Goal: Communication & Community: Participate in discussion

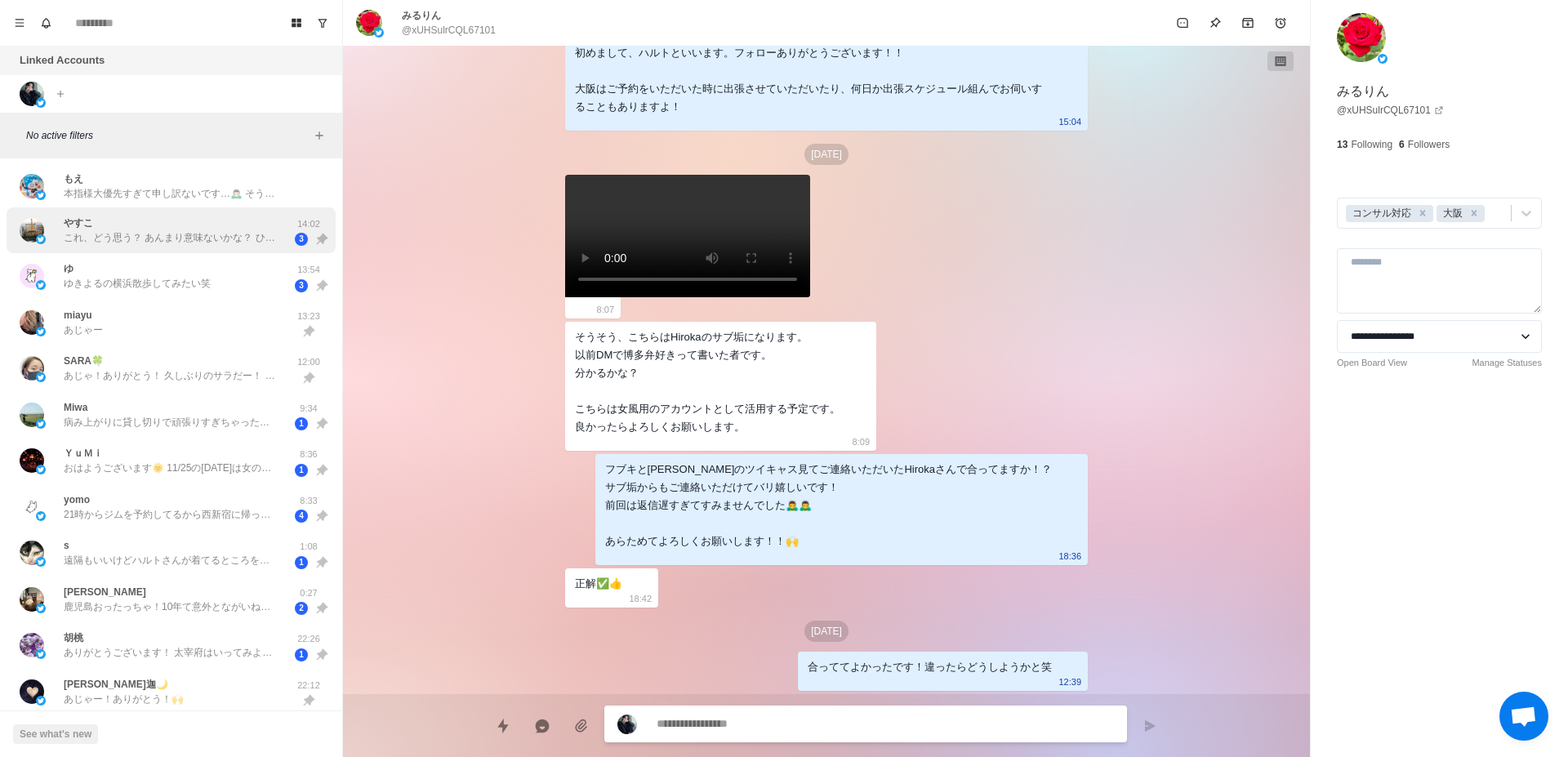
click at [194, 236] on p "これ、どう思う？ あんまり意味ないかな？ ひとりでは怖いから使わないけど🙄" at bounding box center [170, 237] width 213 height 15
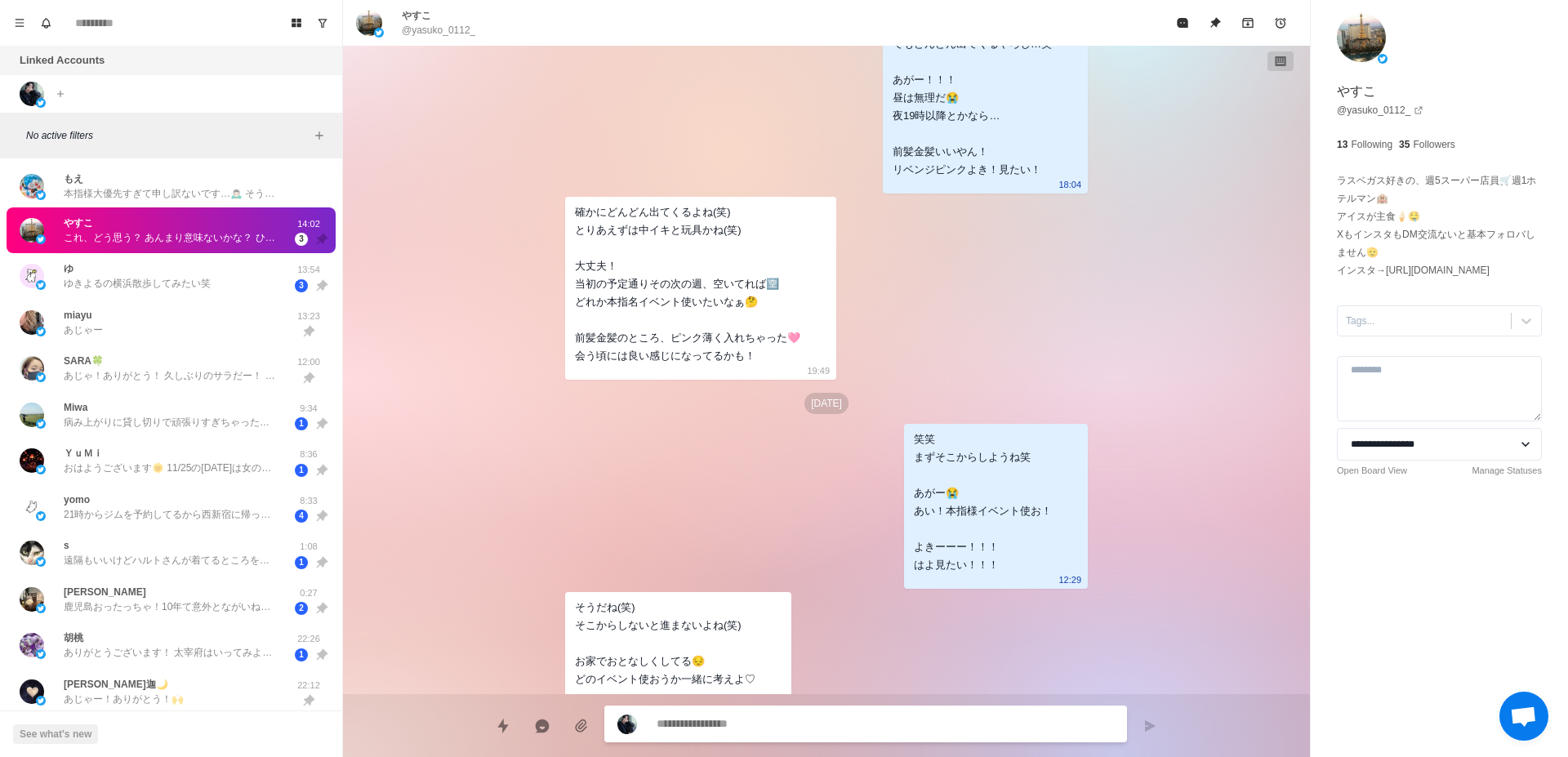
scroll to position [4808, 0]
click at [251, 281] on div "[PERSON_NAME]の横浜散歩してみたい笑" at bounding box center [154, 276] width 269 height 34
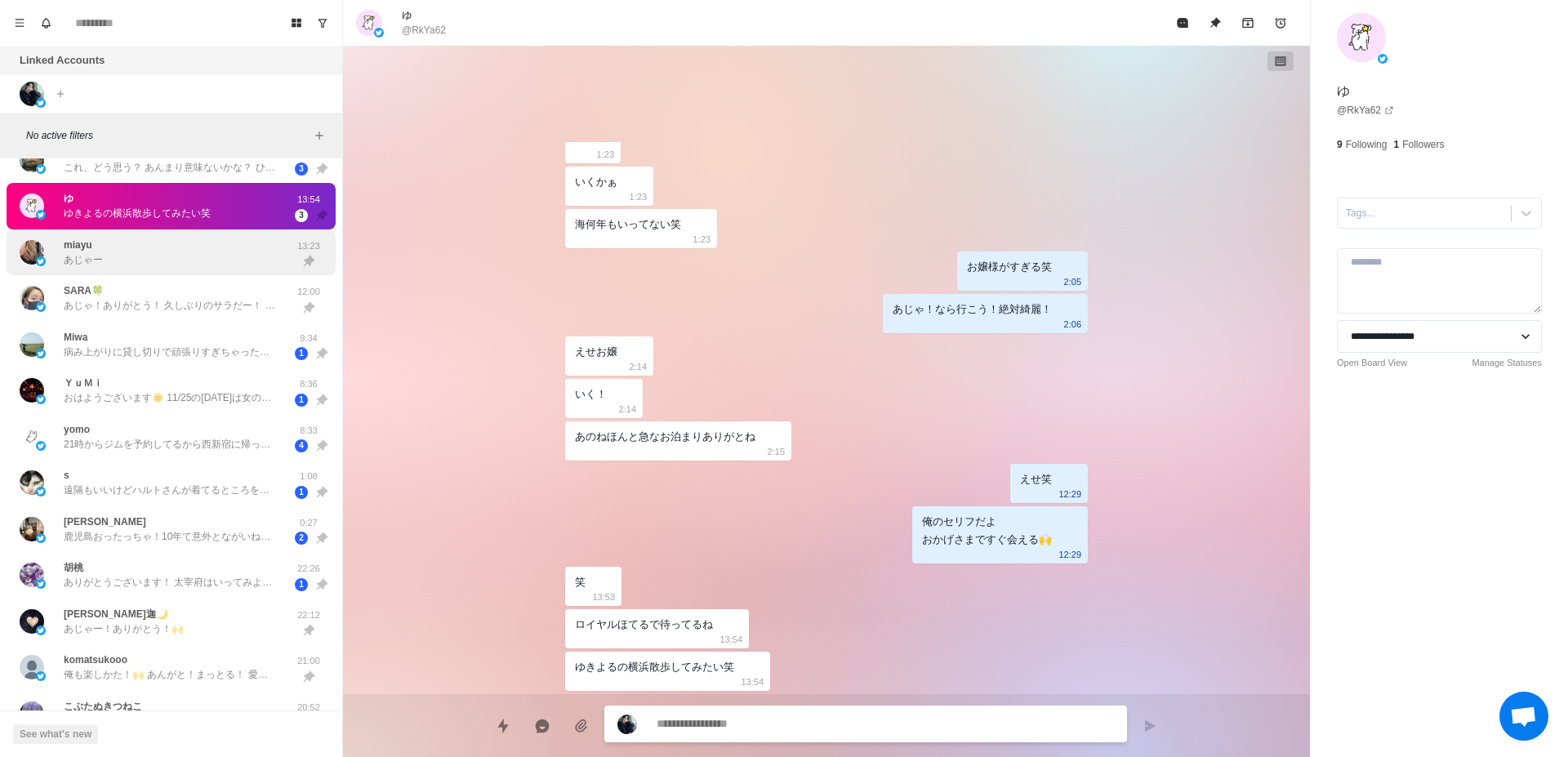
scroll to position [103, 0]
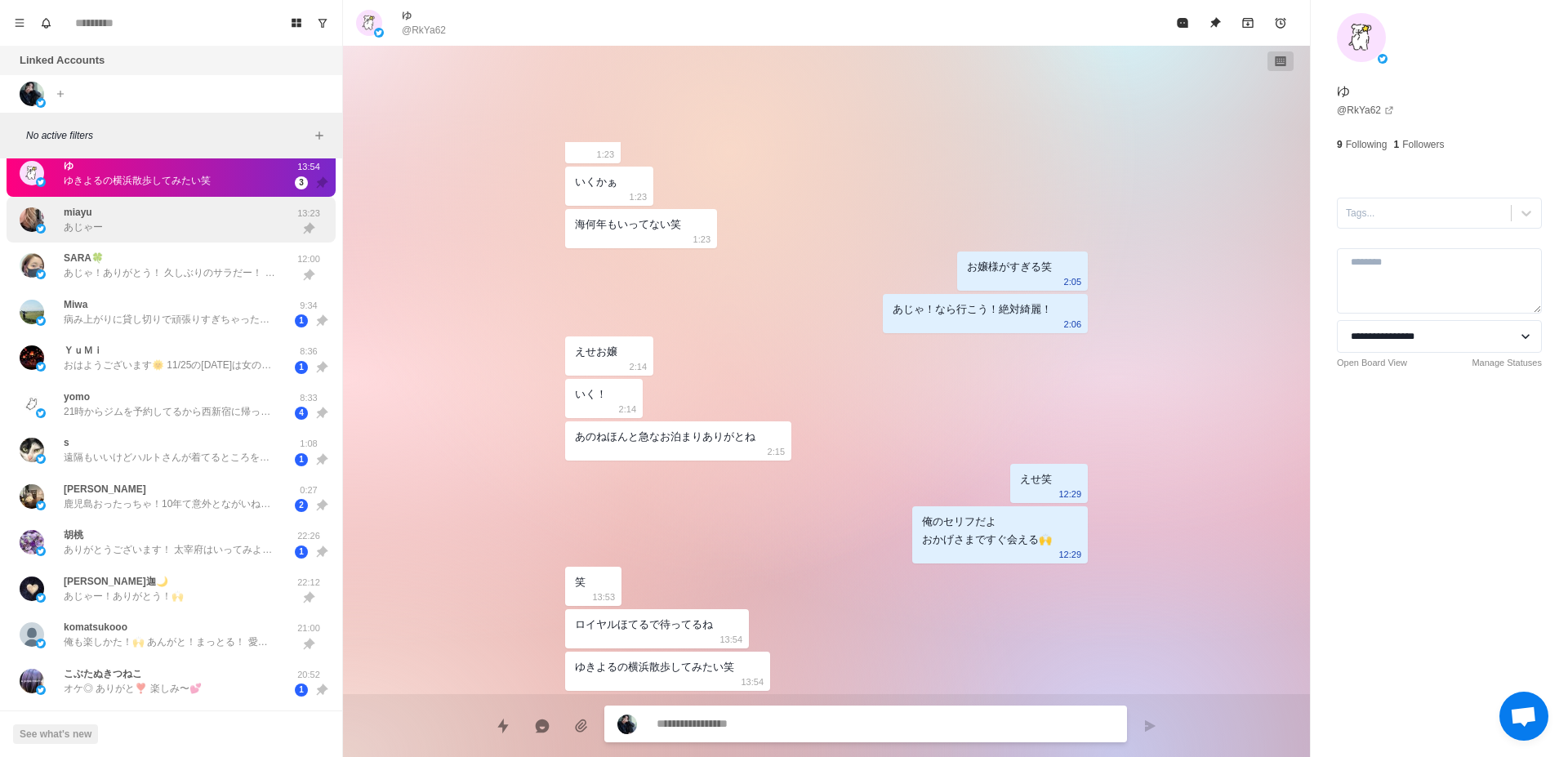
click at [119, 313] on p "病み上がりに貸し切りで頑張りすぎちゃったのかな？ お疲れ様！ しっかり栄養とって水分とって身体休めてね😊" at bounding box center [170, 319] width 213 height 15
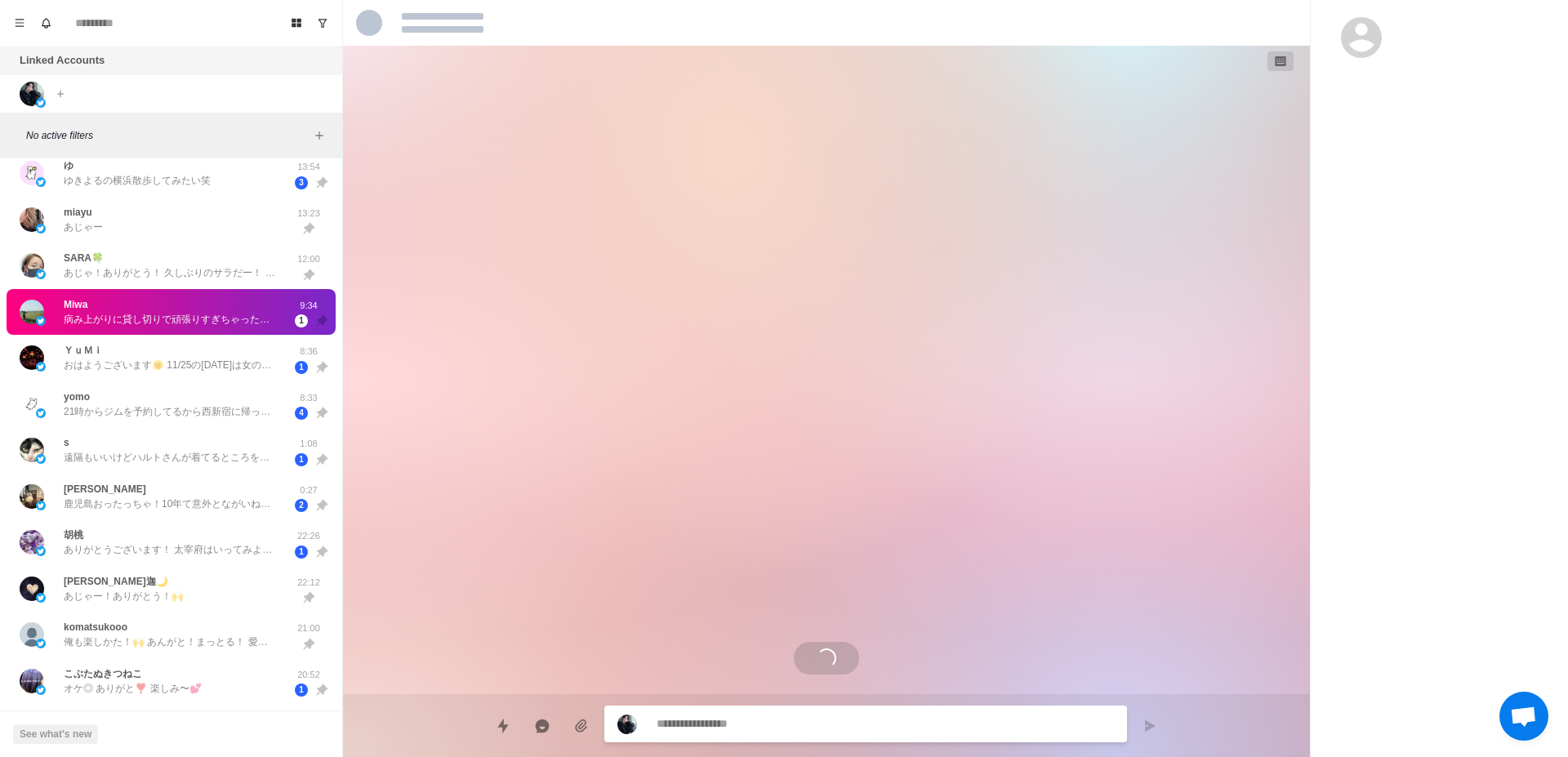
scroll to position [2976, 0]
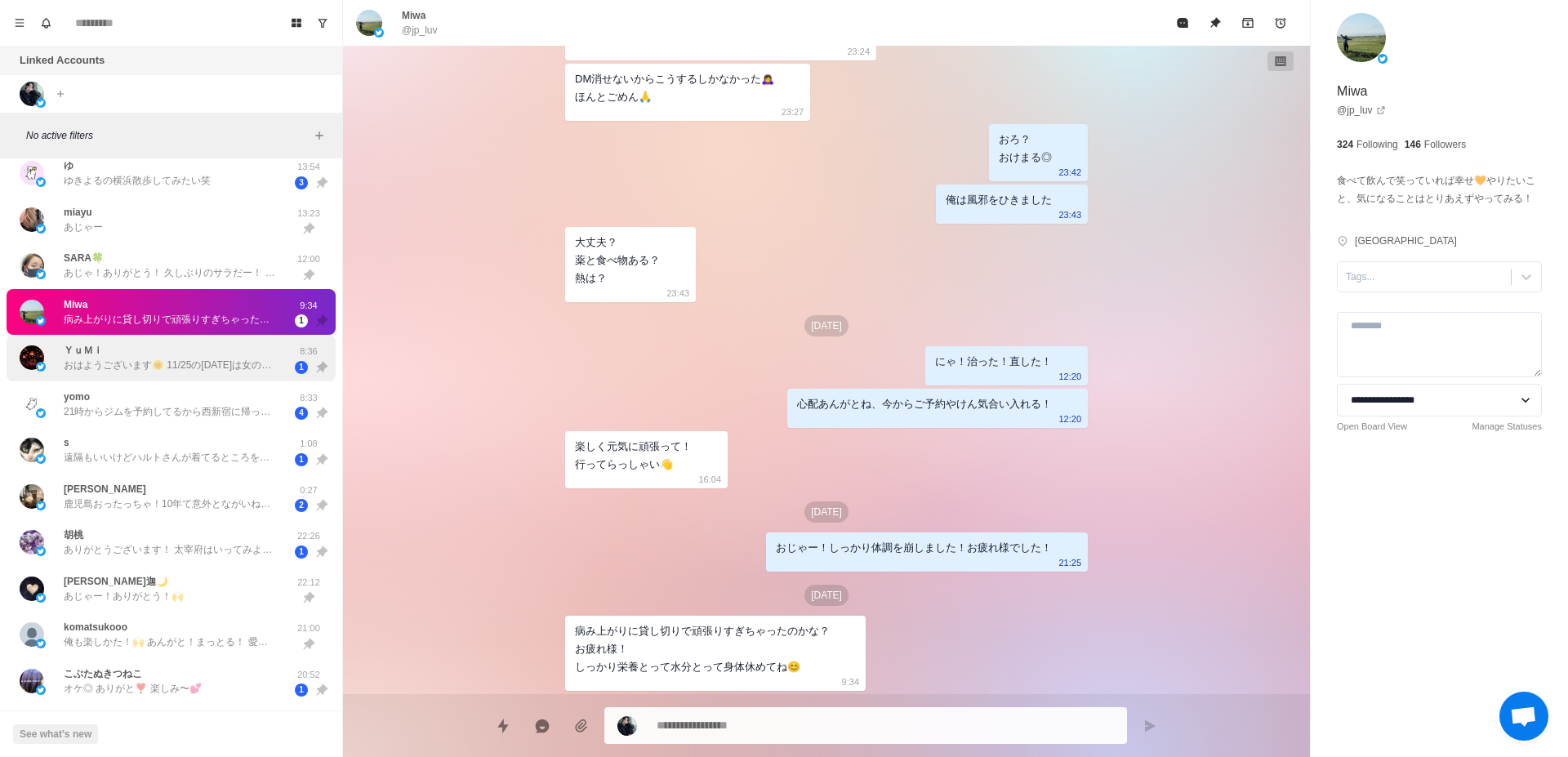
click at [237, 364] on p "おはようございます🌞 11/25の[DATE]は女の子の日と被るかもしれないので他の日にちにしてもらえると安心かもです！ タメ語全然いいですよ！私もタメ語でい…" at bounding box center [170, 365] width 213 height 15
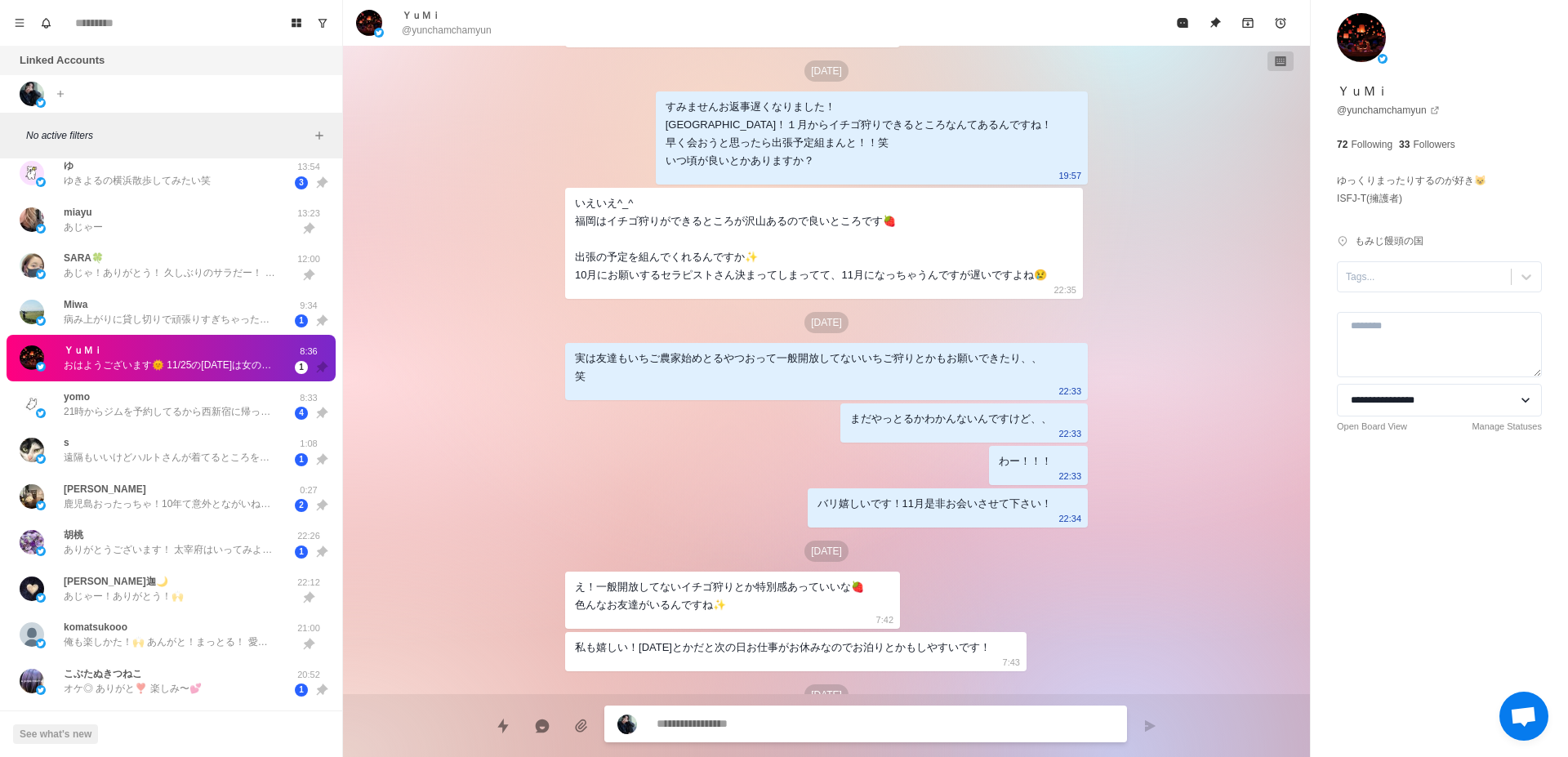
scroll to position [919, 0]
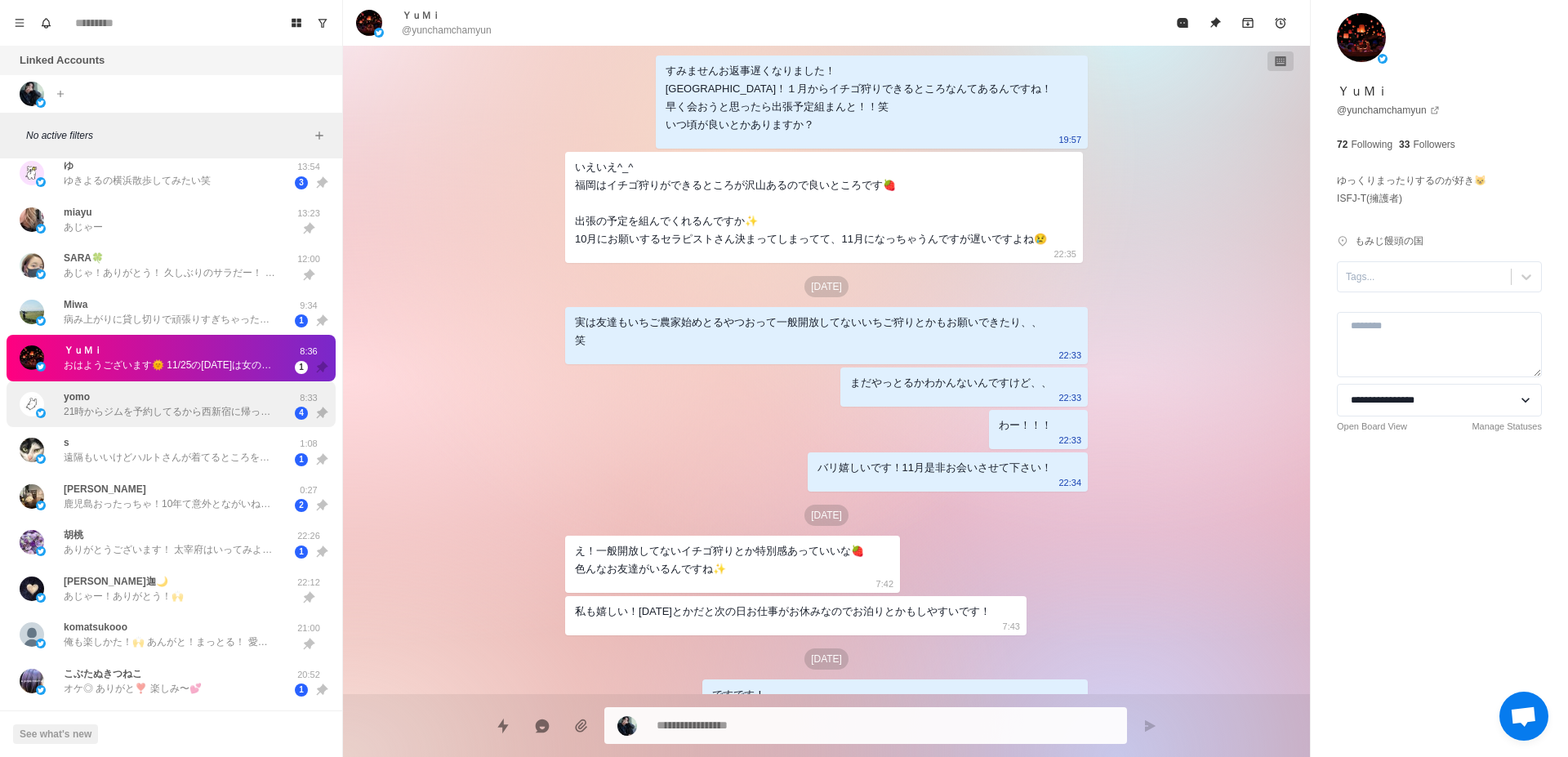
click at [209, 421] on div "yomo 21時からジムを予約してるから西新宿に帰ってきときたいんだけど ピューロ自体営業時間が17時までだから十分間に合うかな〜って、4時間or5時間くらい…" at bounding box center [171, 405] width 329 height 46
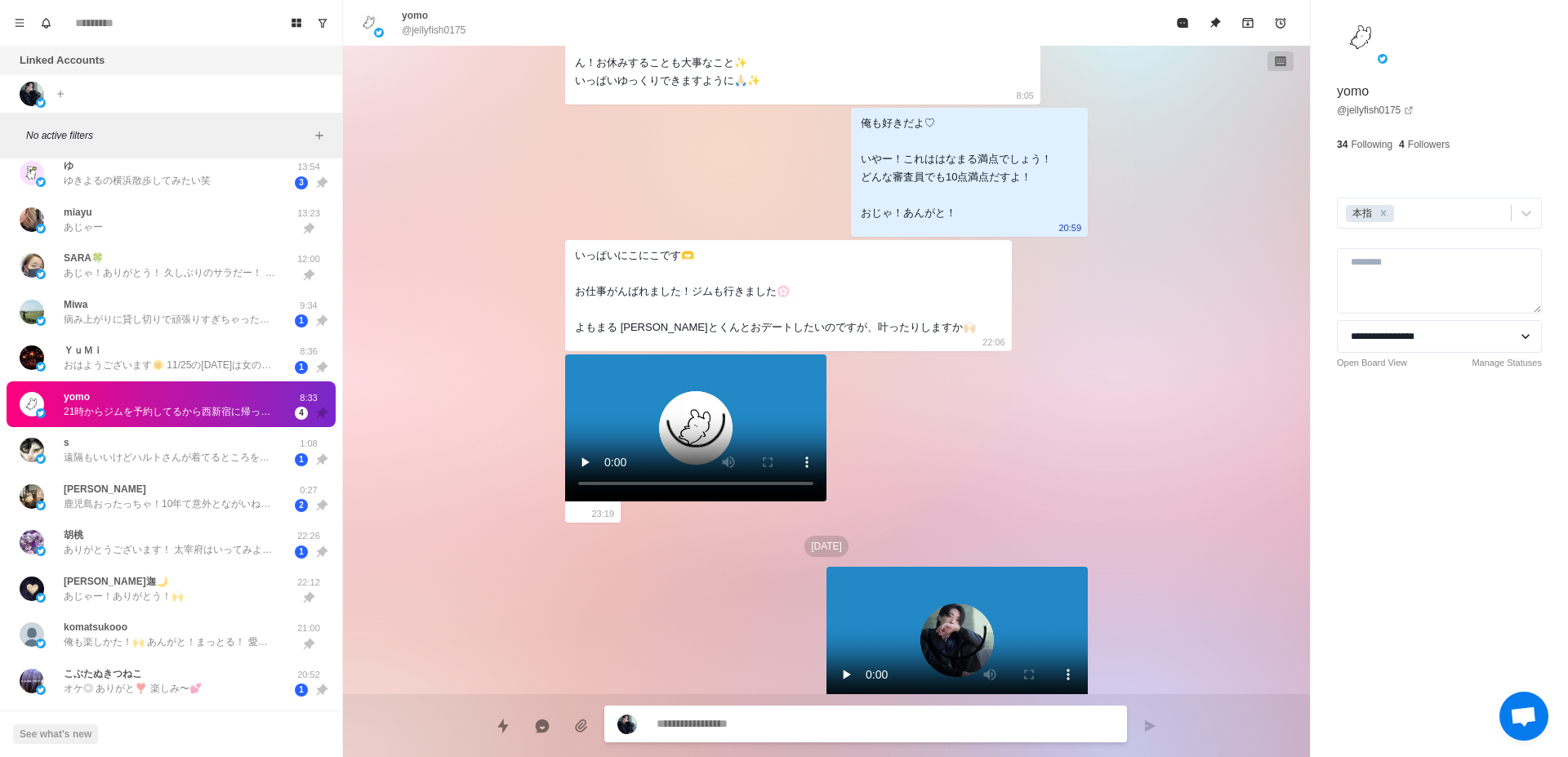
scroll to position [4558, 0]
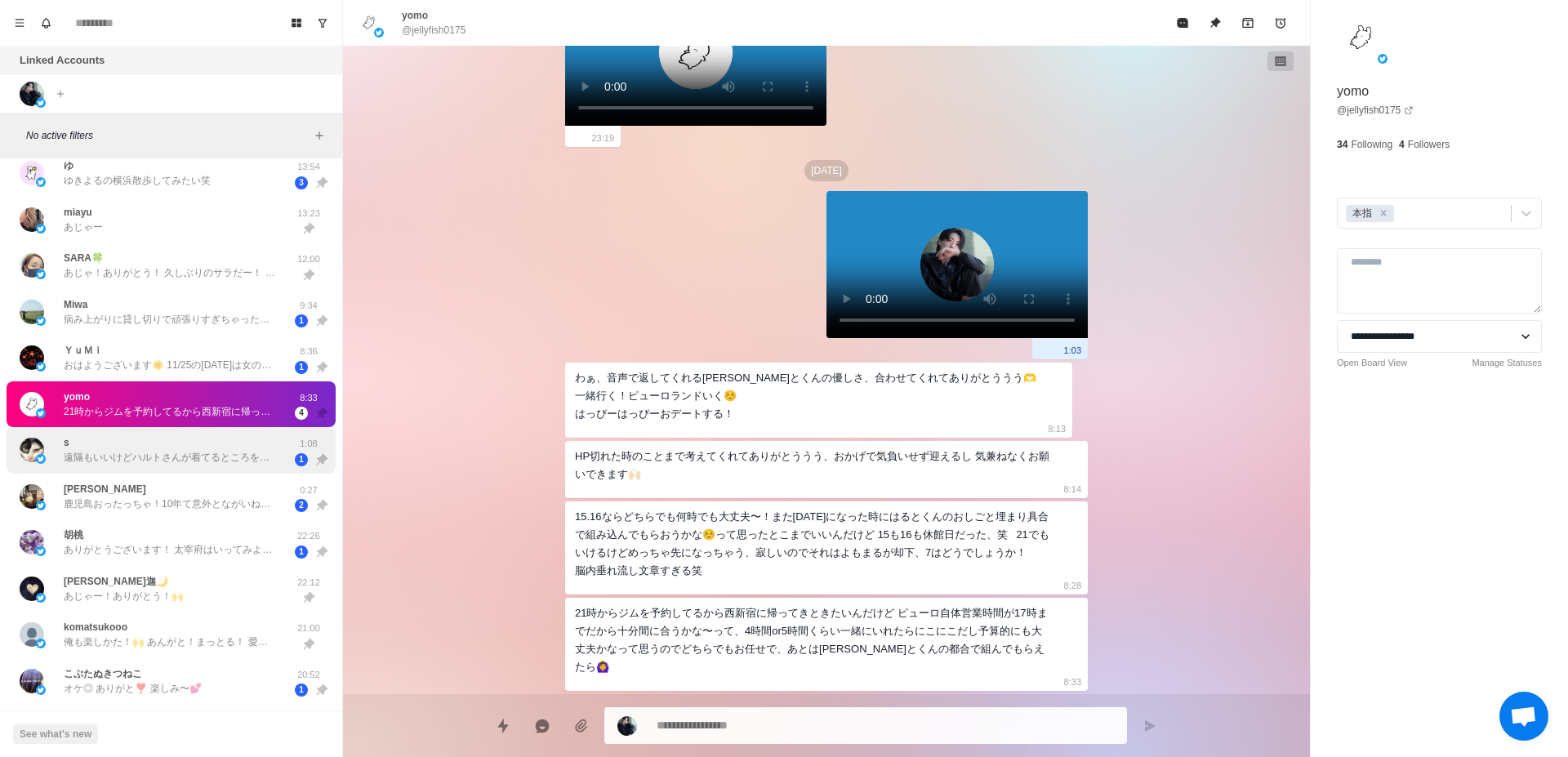
click at [148, 473] on div "s 遠隔もいいけどハルトさんが着てるところを見れないから…🥺 くすぐりとくすぐり責めは違うんですか…！？ 1:08 1" at bounding box center [171, 450] width 329 height 46
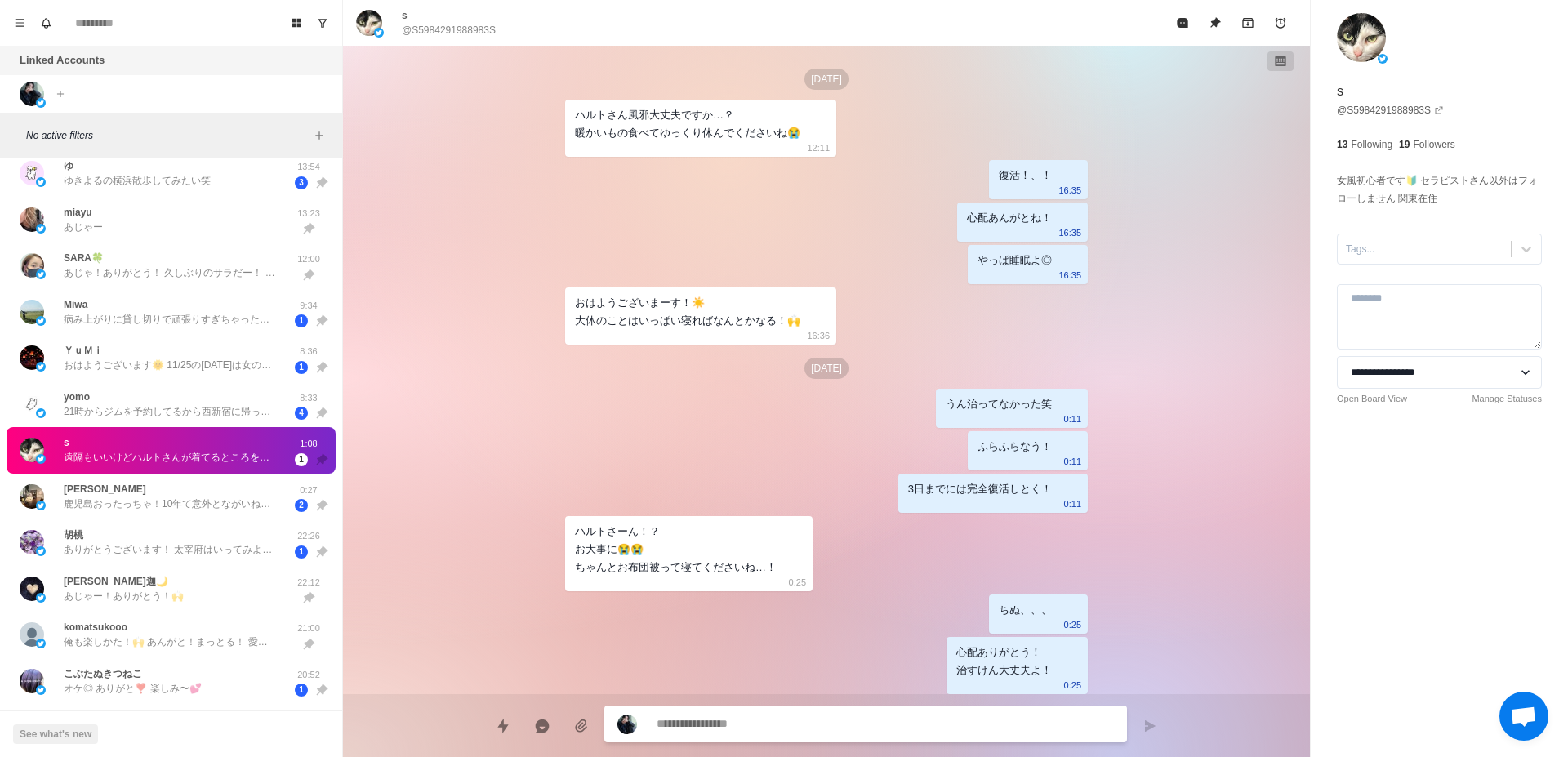
scroll to position [2824, 0]
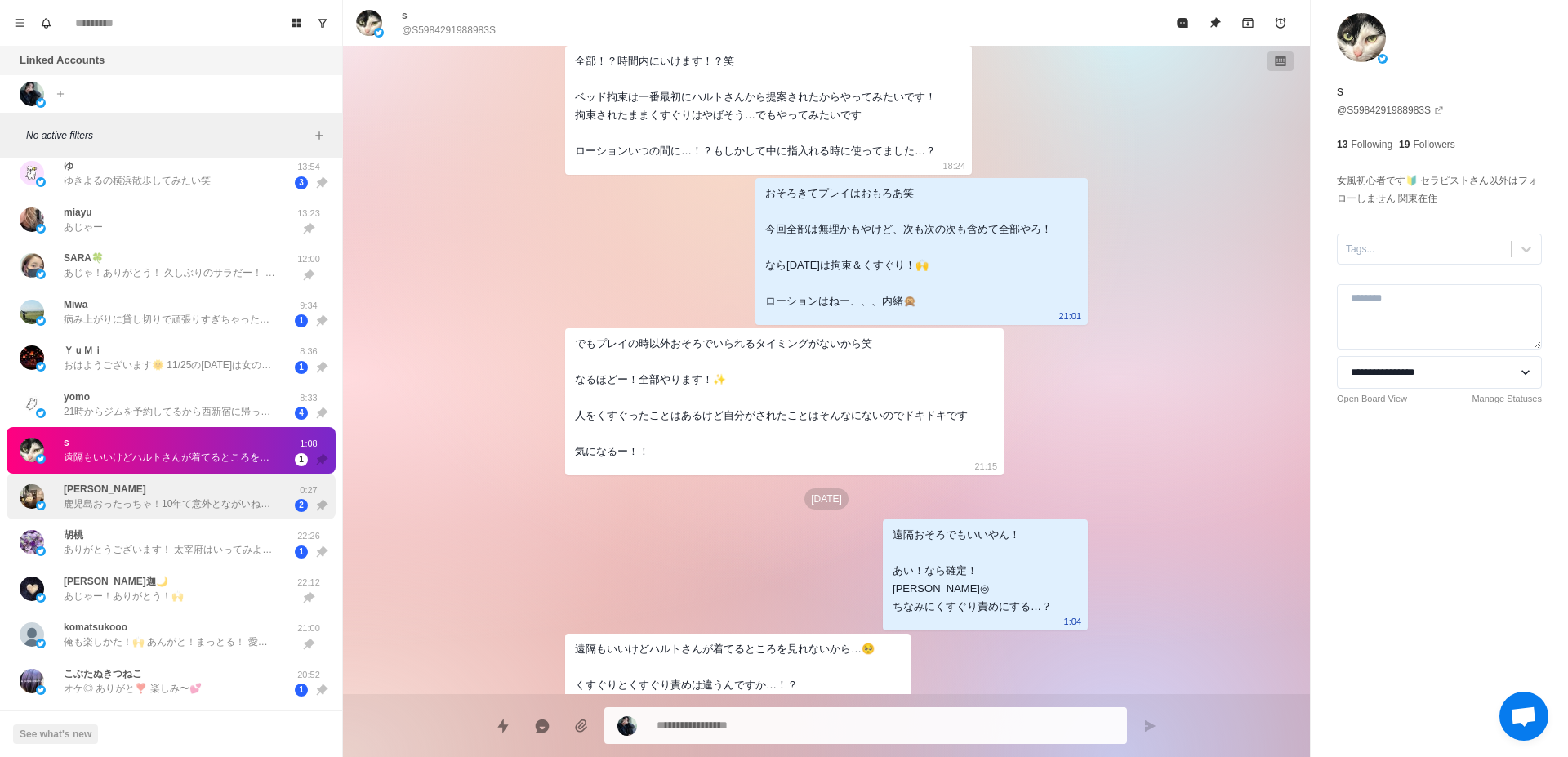
click at [190, 497] on p "鹿児島おったっちゃ！10年て意外とながいね！ それはあると思うよ🙆‍♀️ うわーされたい🥺🫶 おしゃべりしながらイチャイチャしてちょっと意地悪されたいなーとか…" at bounding box center [170, 504] width 213 height 15
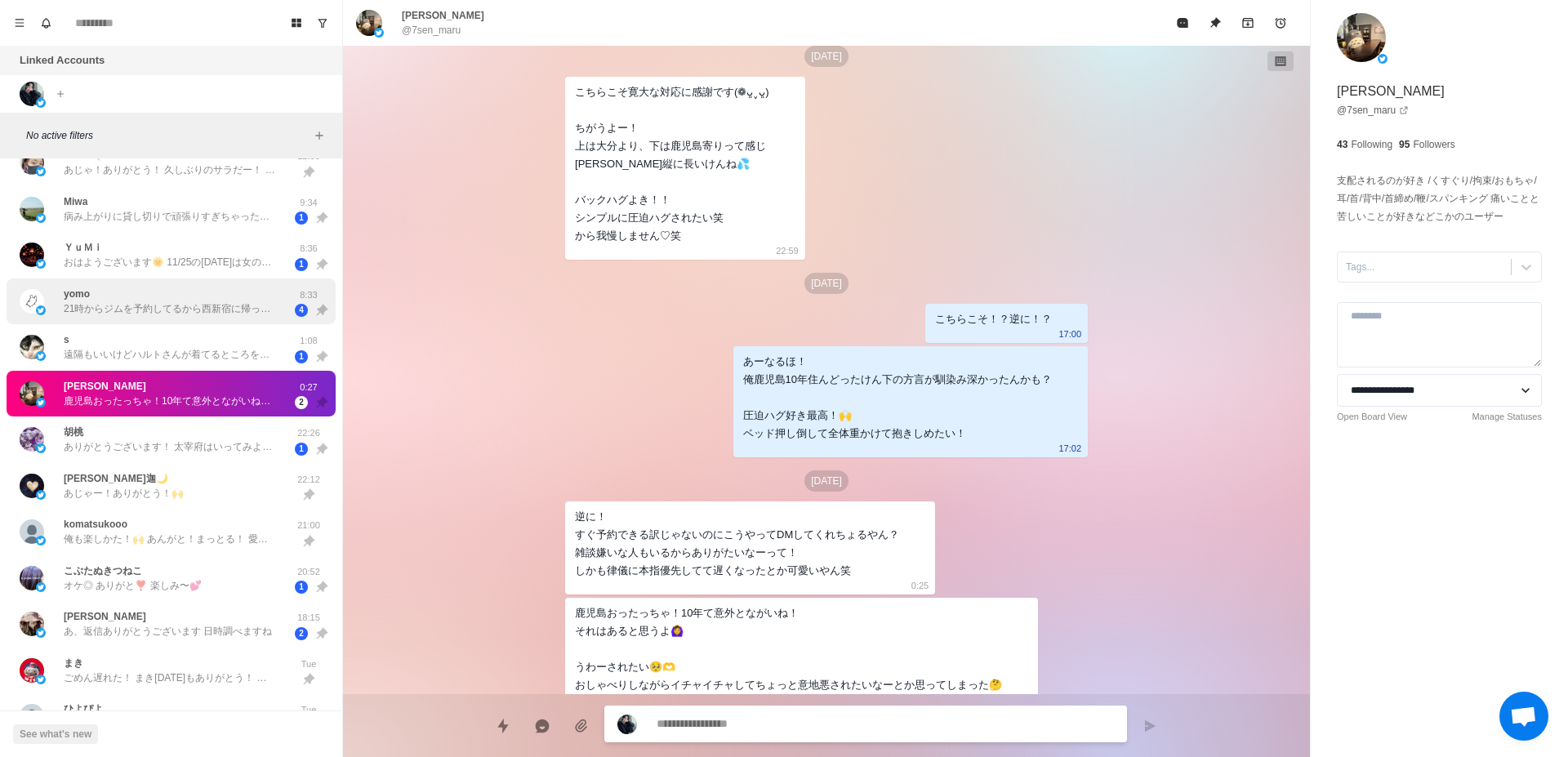
scroll to position [308, 0]
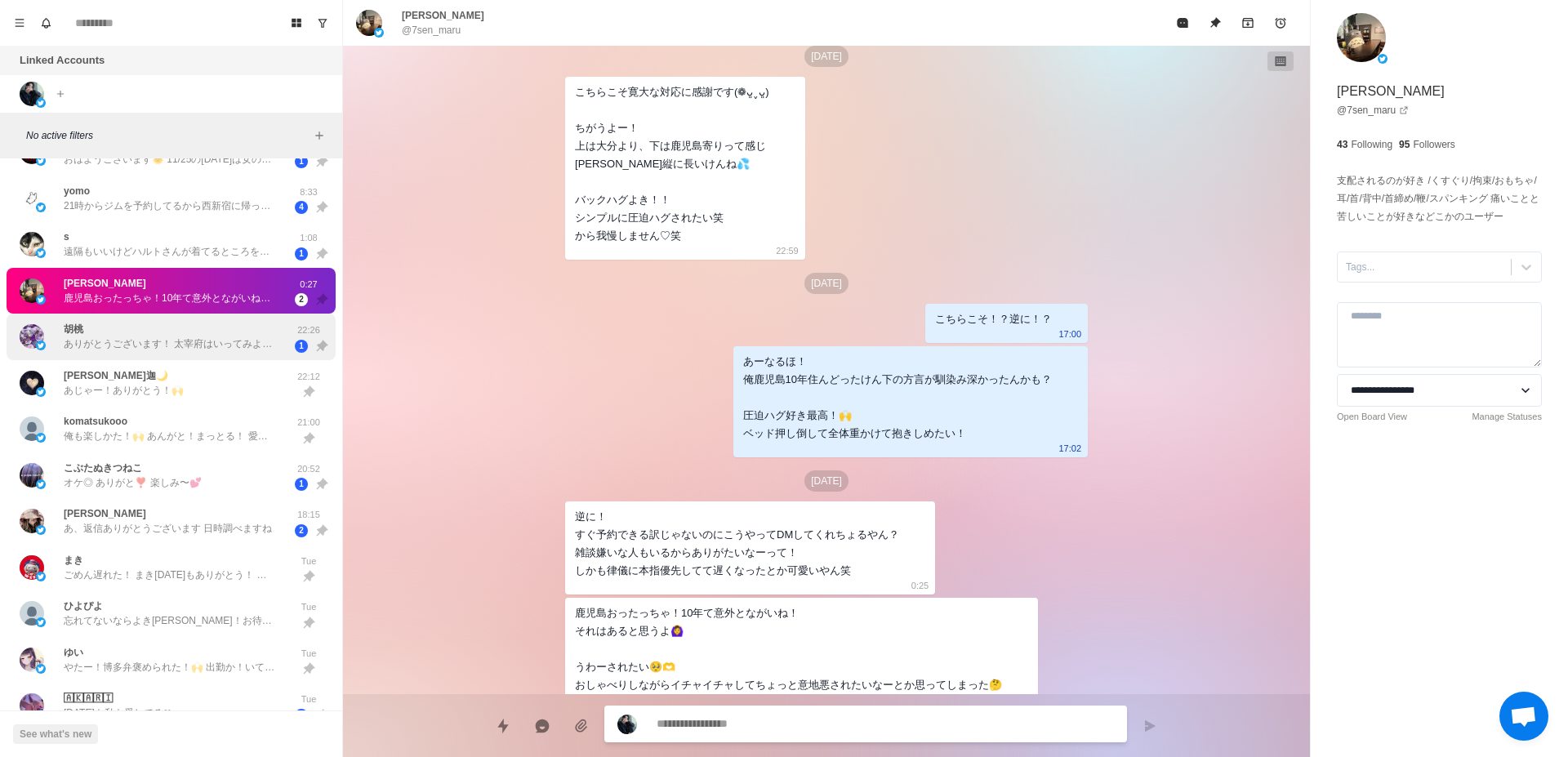
click at [127, 355] on div "胡桃 ありがとうございます！ 太宰府はいってみようってはなしには なっています 参考にさせていただけますね！ 22:26 1" at bounding box center [171, 336] width 329 height 46
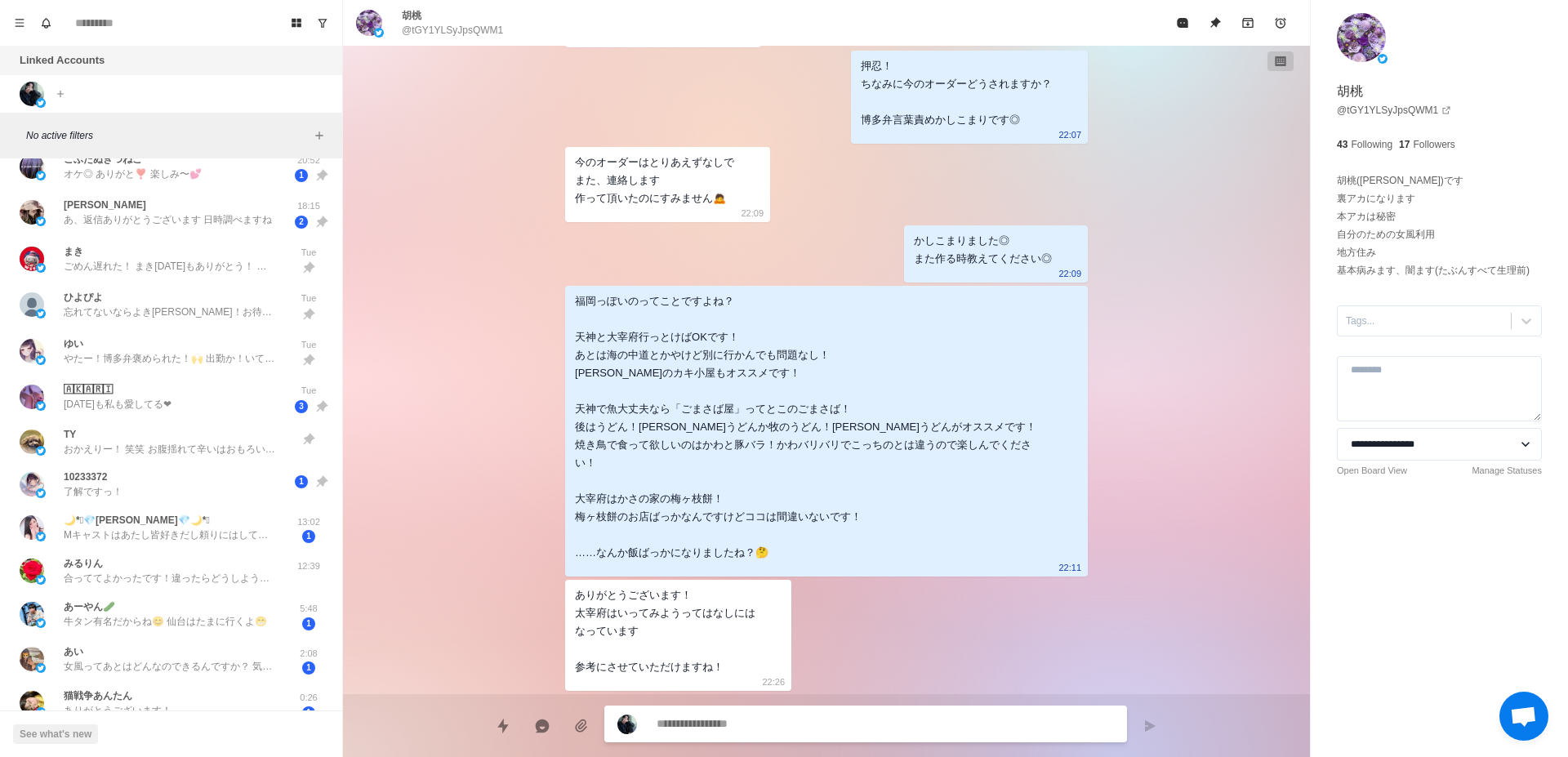
scroll to position [721, 0]
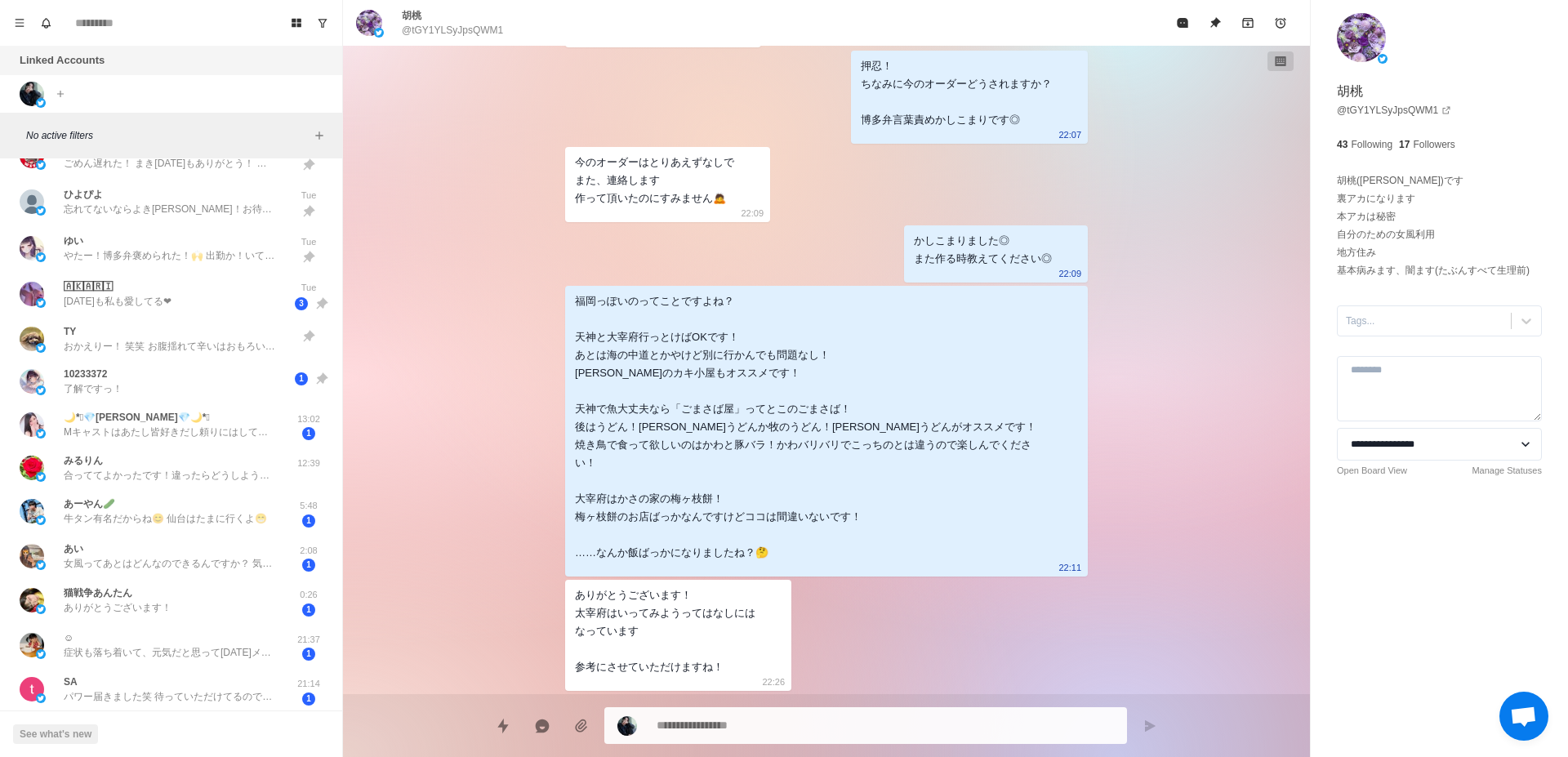
click at [121, 376] on div "10233372 了解ですっ！" at bounding box center [92, 382] width 59 height 30
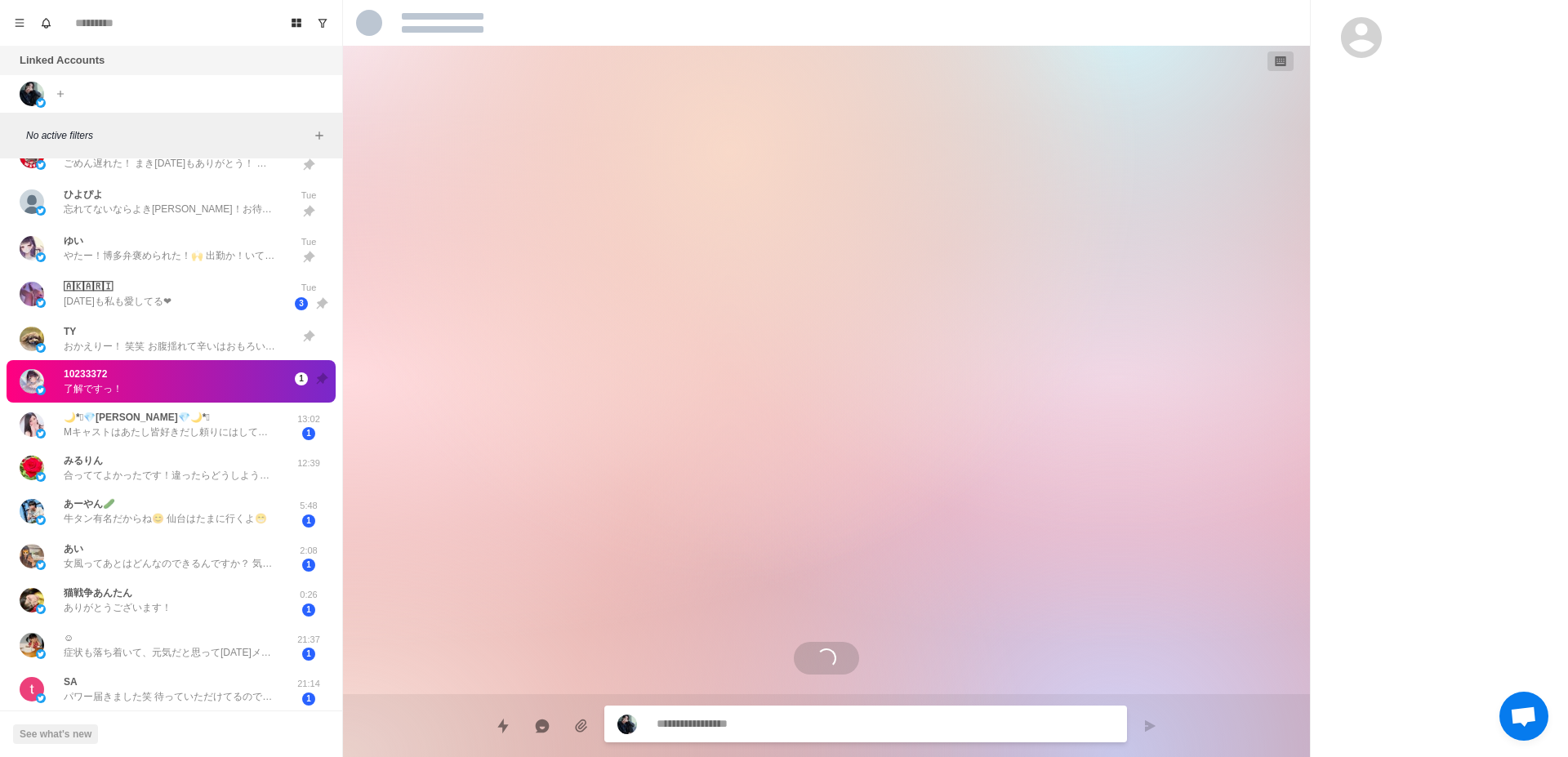
scroll to position [1530, 0]
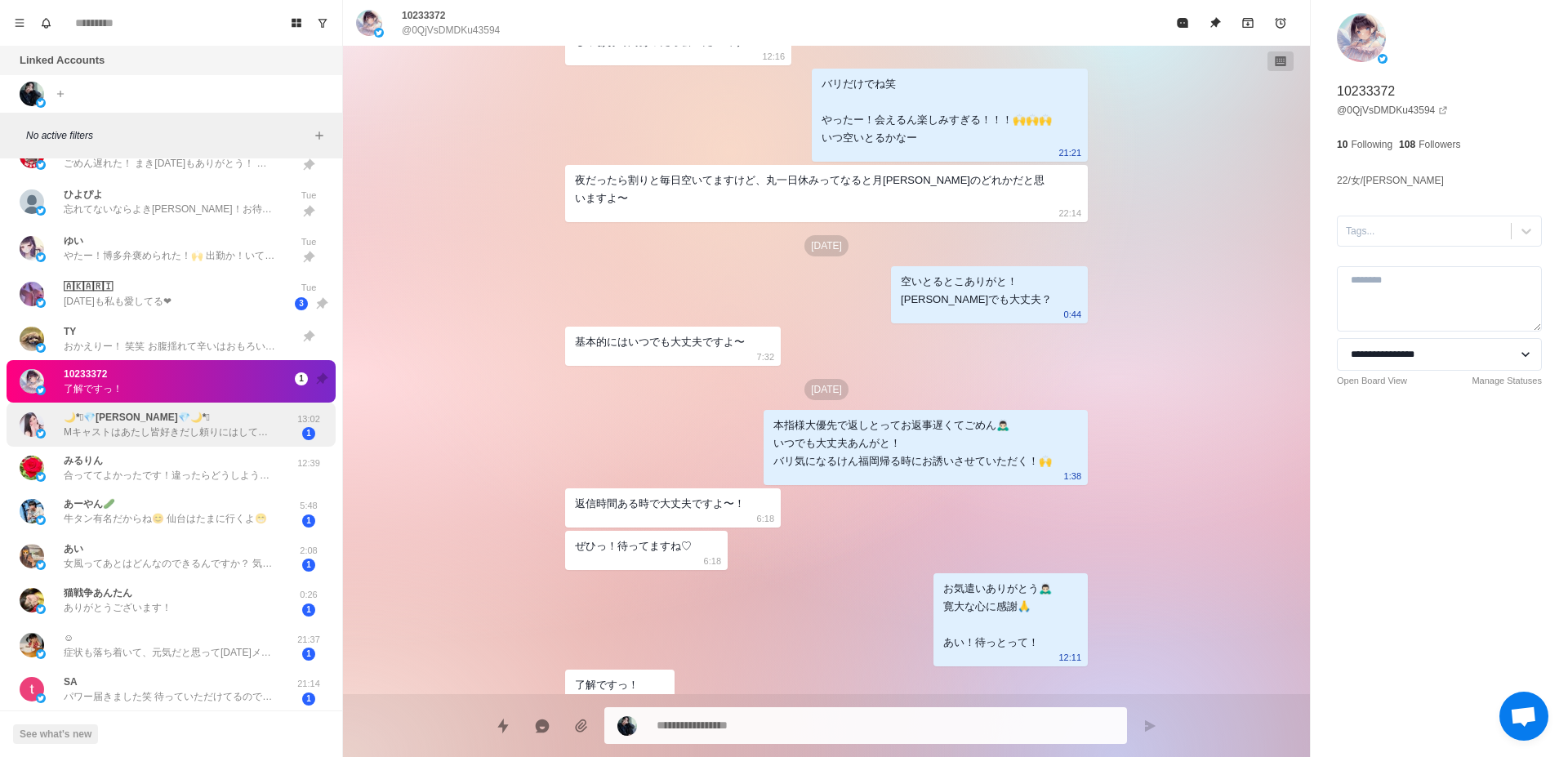
click at [183, 441] on div "🌙*ﾟ💎[PERSON_NAME]💎🌙*ﾟ Mキャストはあたし皆好きだし頼りにはしてます🥰 その言葉嬉しいです！ 何かあればいいますね🥹❣️ 13:02 1" at bounding box center [171, 425] width 329 height 45
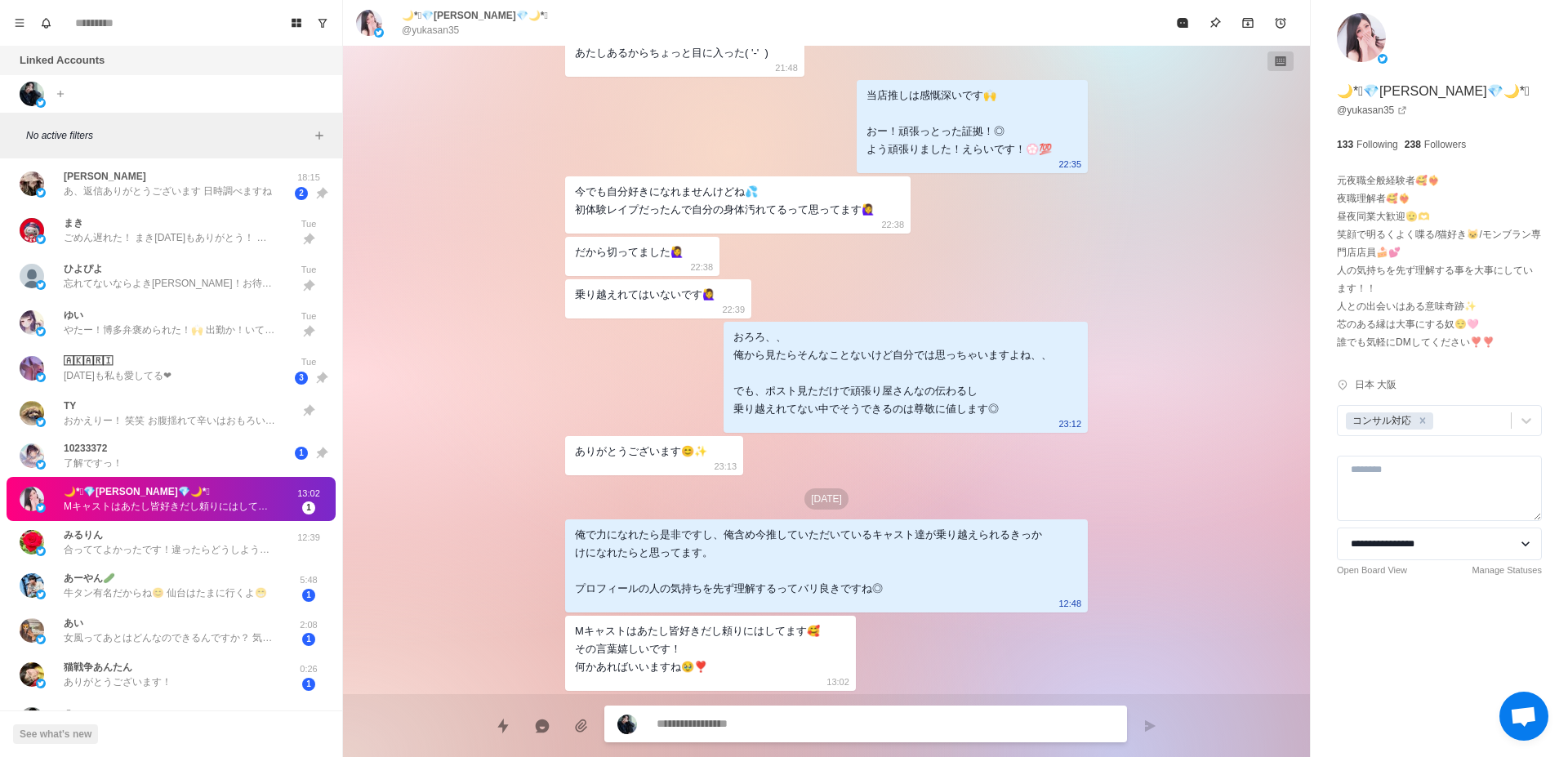
scroll to position [618, 0]
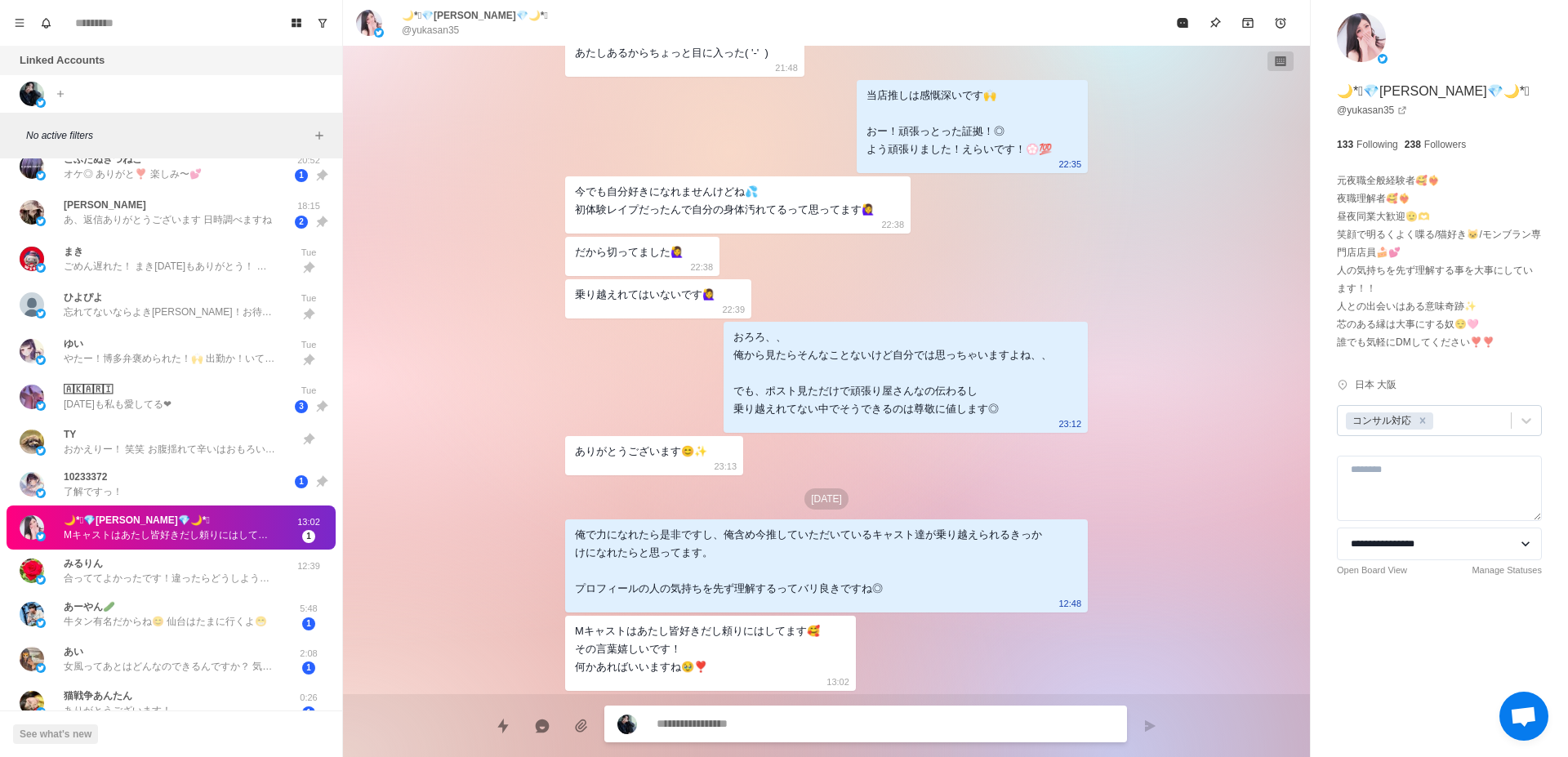
type textarea "*"
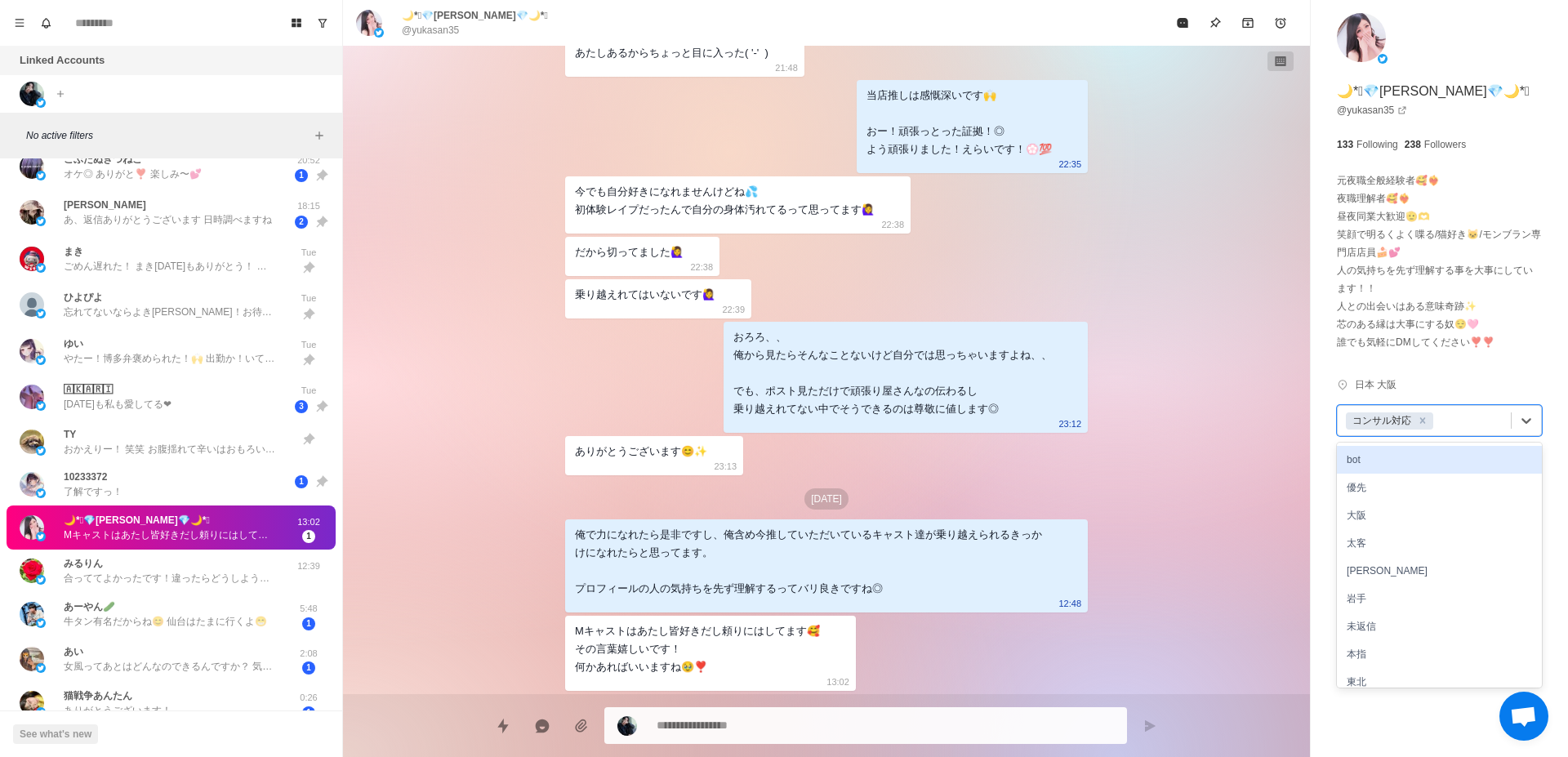
click at [1458, 422] on div at bounding box center [1469, 421] width 66 height 18
type input "*"
type textarea "*"
type input "***"
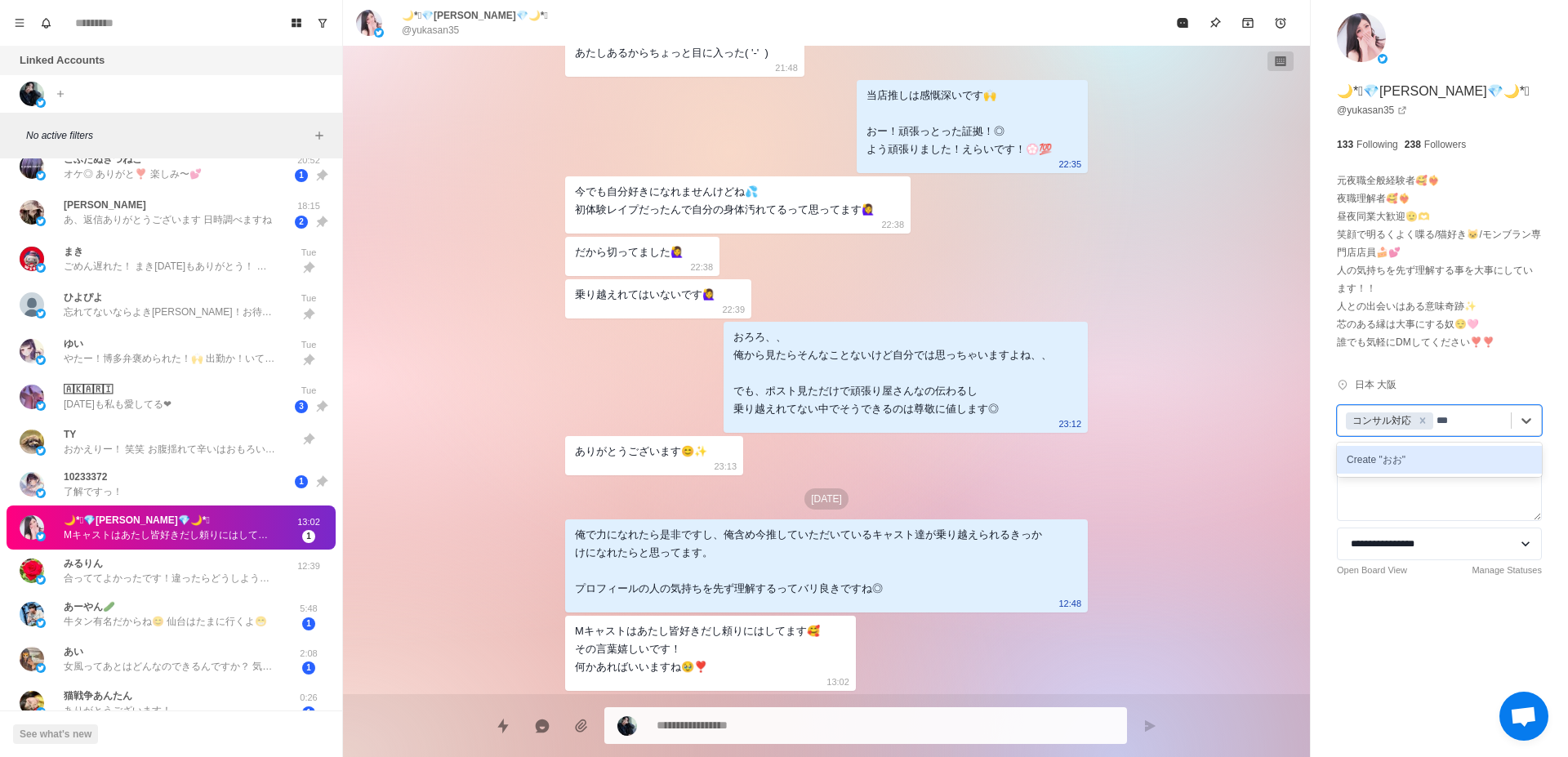
type textarea "*"
type input "**"
type textarea "*"
click at [1440, 460] on div "大阪" at bounding box center [1439, 460] width 205 height 28
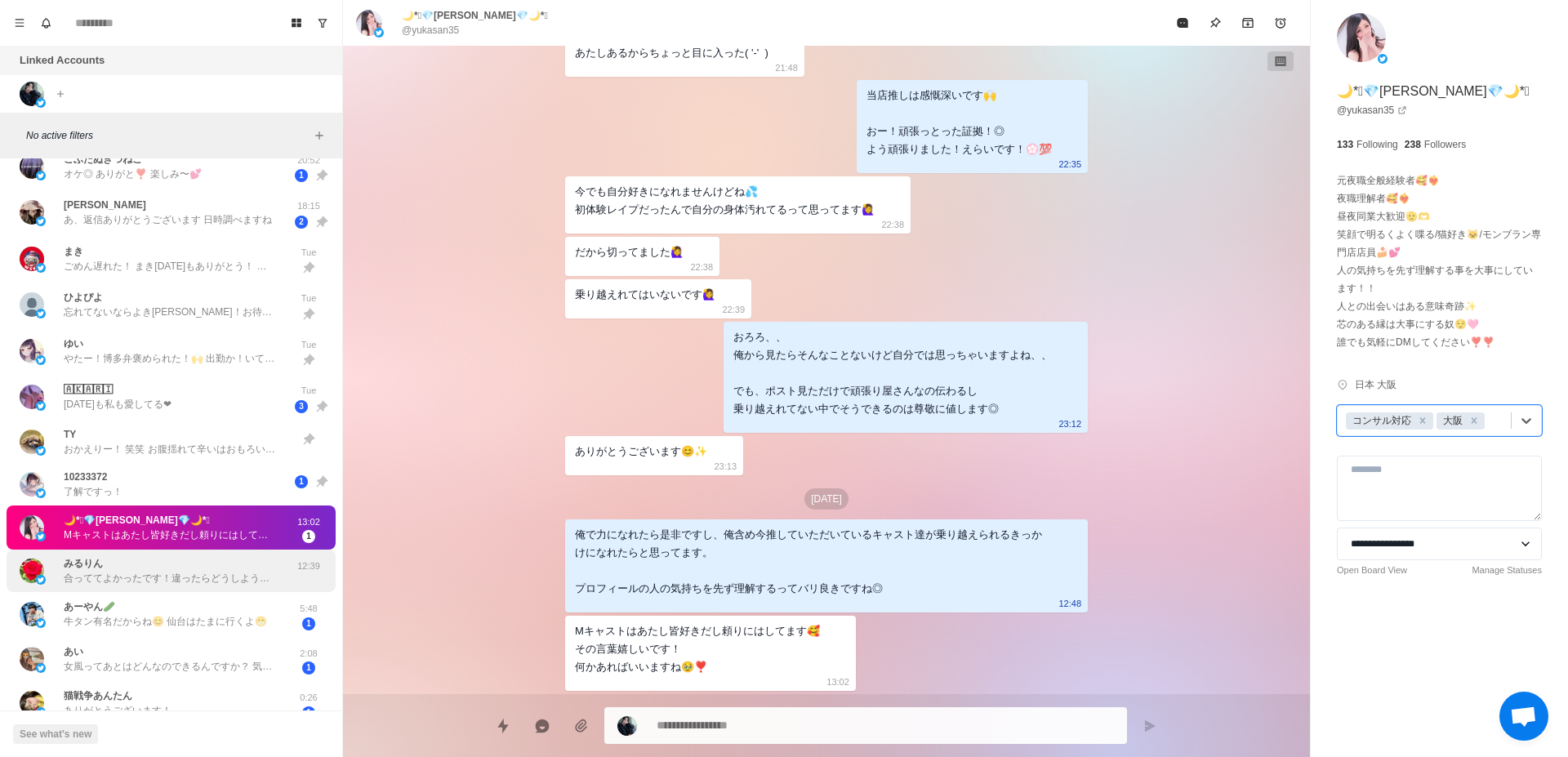
click at [220, 584] on p "合っててよかったです！違ったらどうしようかと笑" at bounding box center [170, 578] width 213 height 15
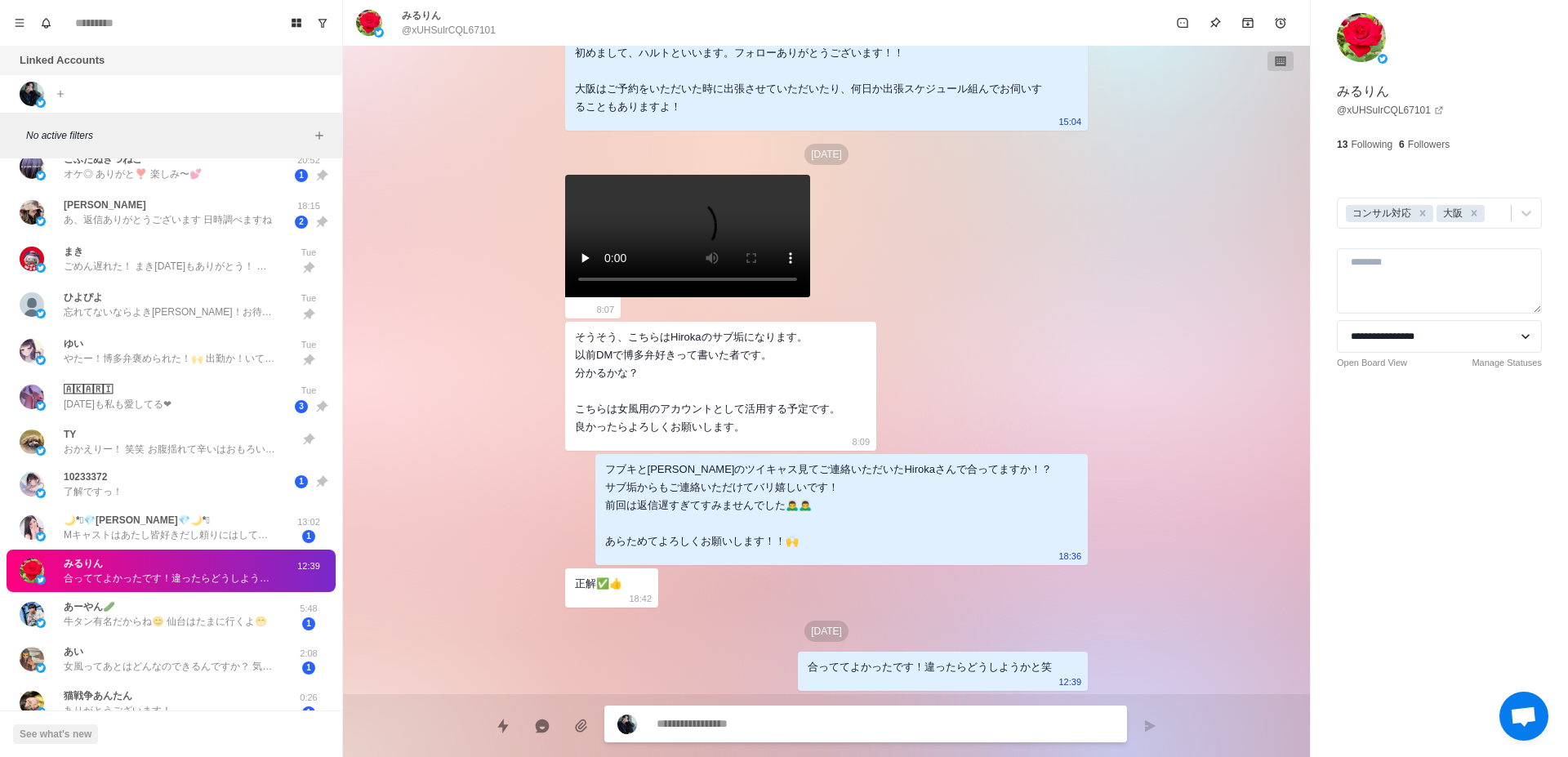
scroll to position [303, 0]
click at [177, 628] on p "牛タン有名だからね😊 仙台はたまに行くよ😁" at bounding box center [165, 622] width 204 height 15
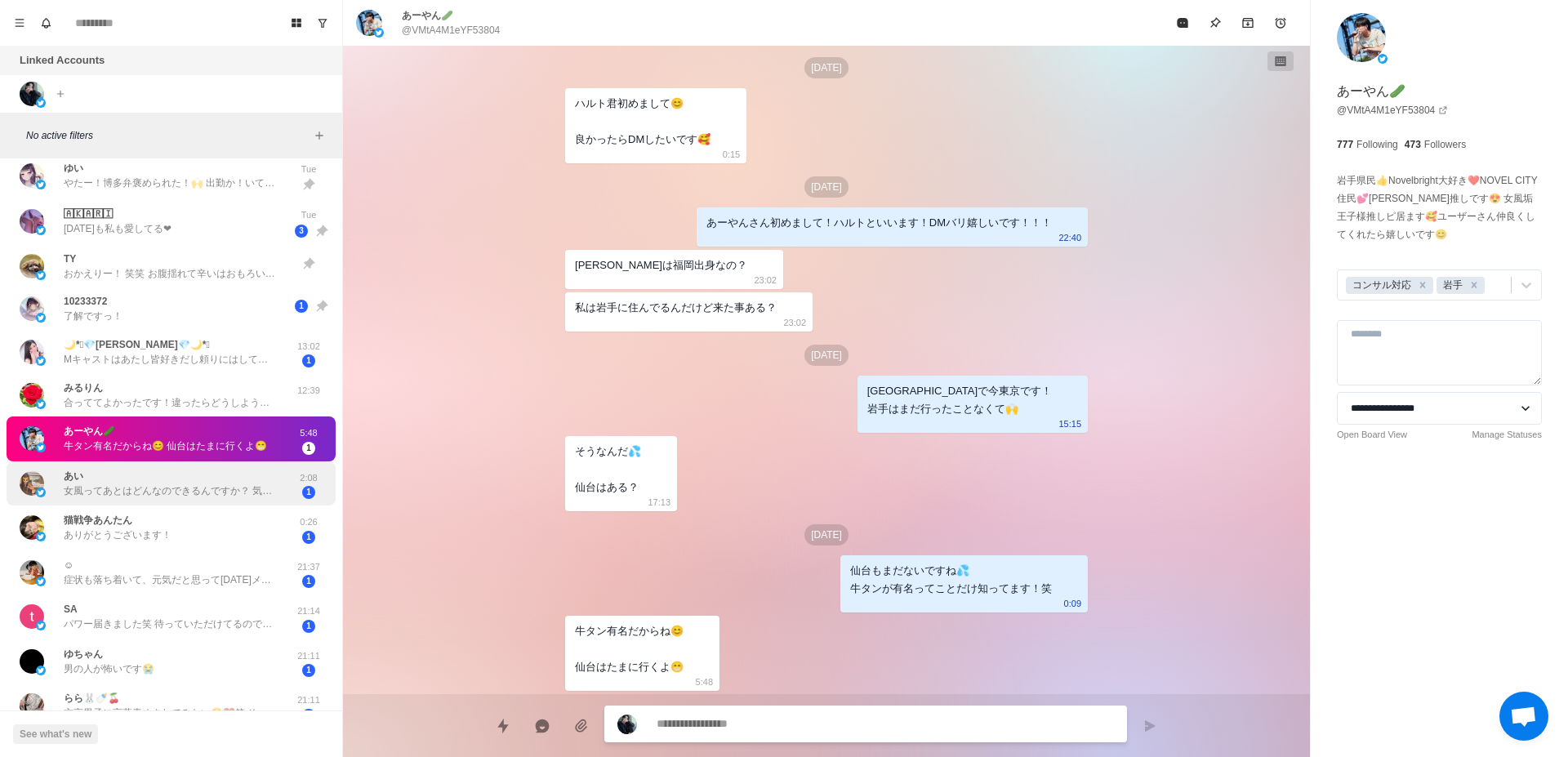
scroll to position [823, 0]
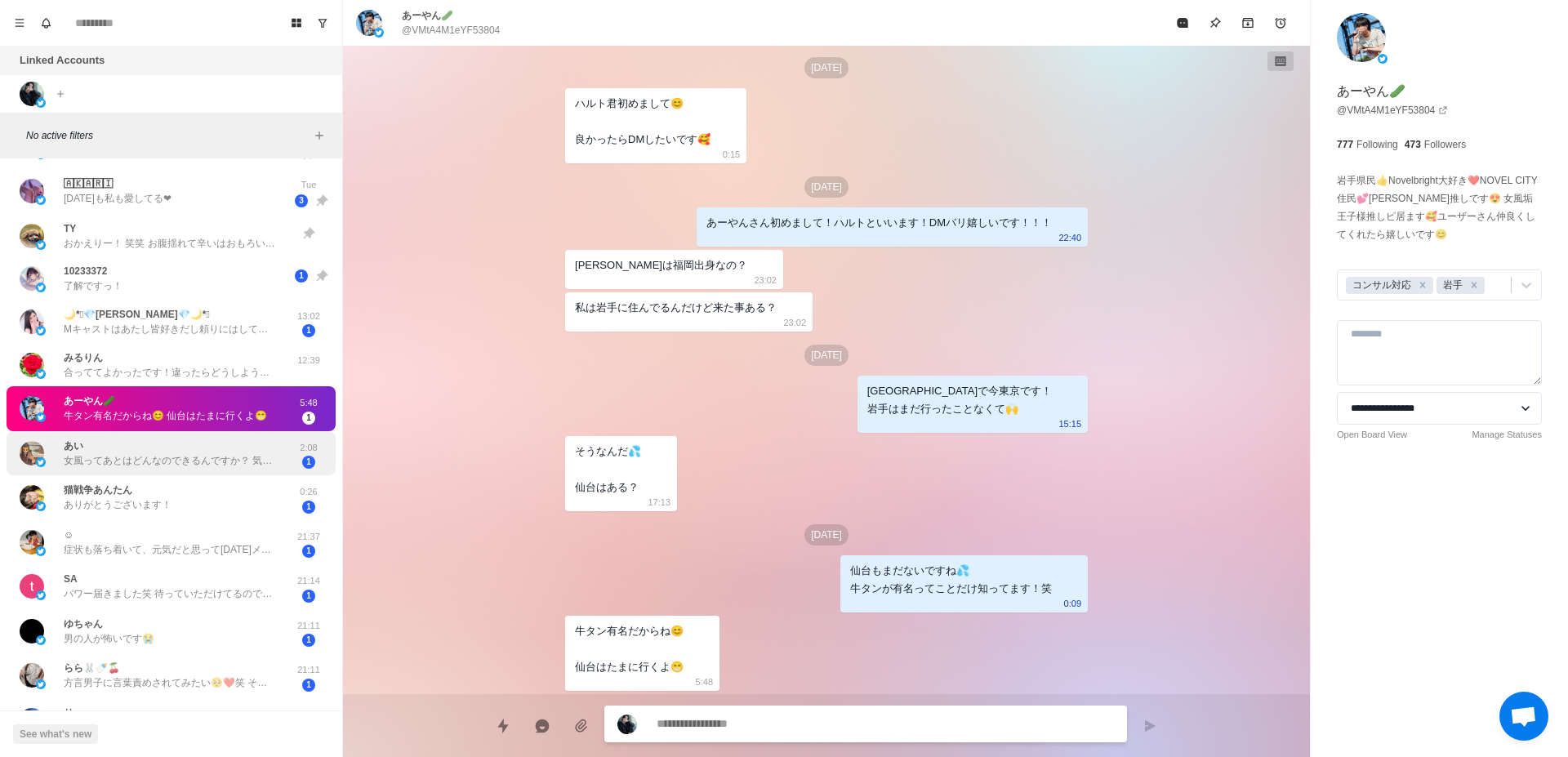
click at [216, 464] on p "女風ってあとはどんなのできるんですか？ 気になります笑" at bounding box center [170, 461] width 213 height 15
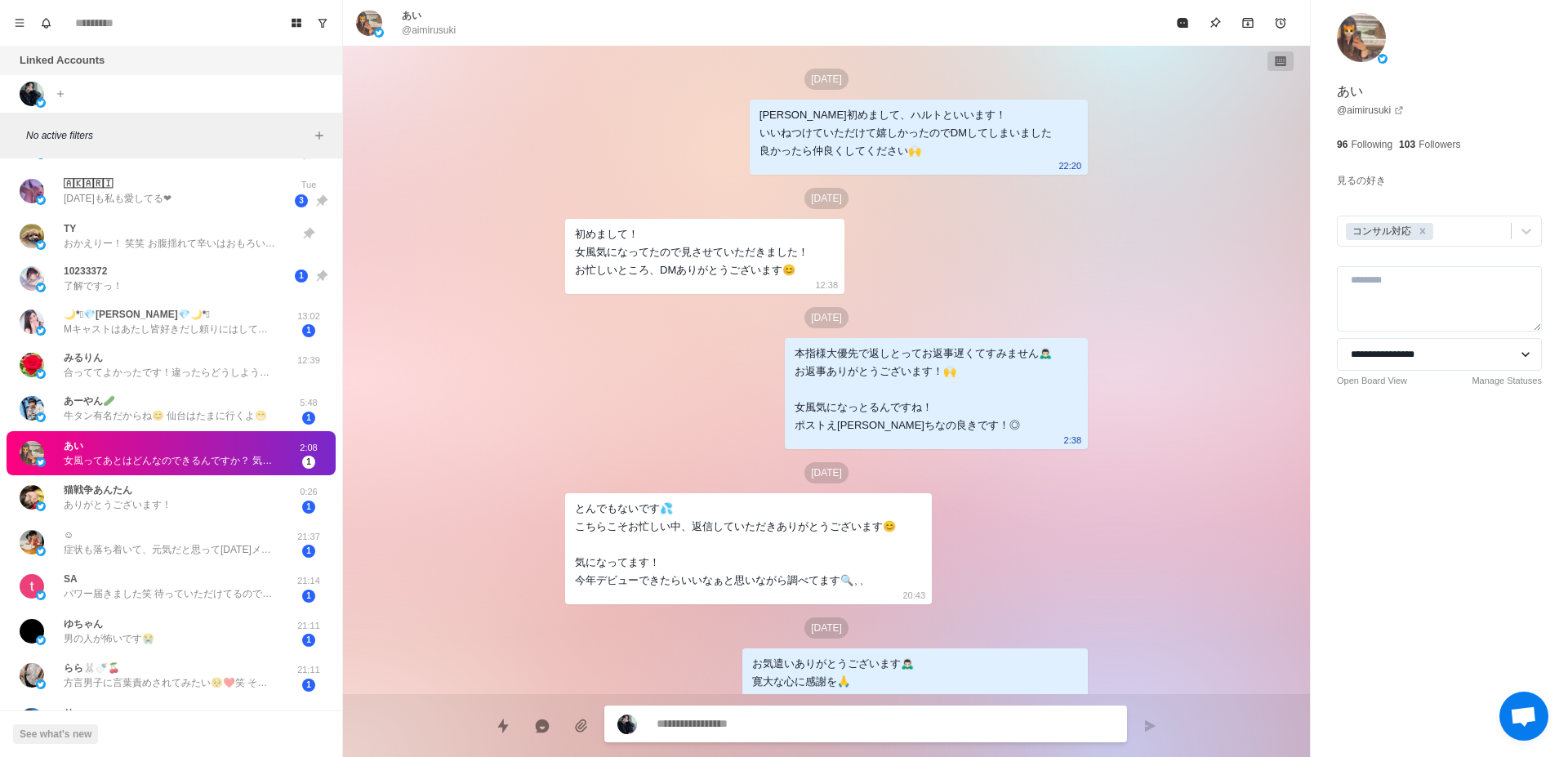
scroll to position [593, 0]
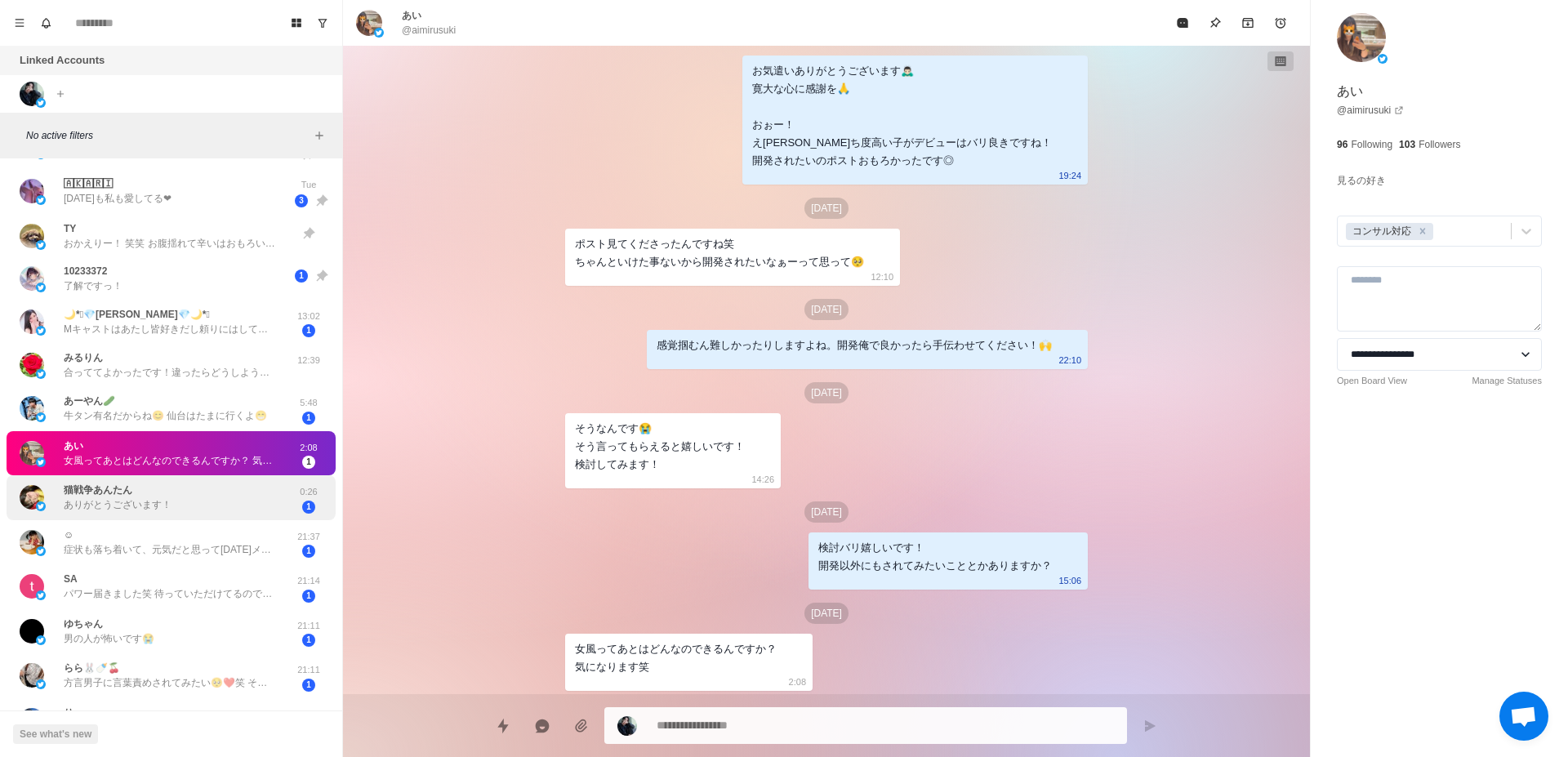
click at [214, 515] on div "猫戦争あんたん ありがとうございます！ 0:26 1" at bounding box center [171, 497] width 329 height 45
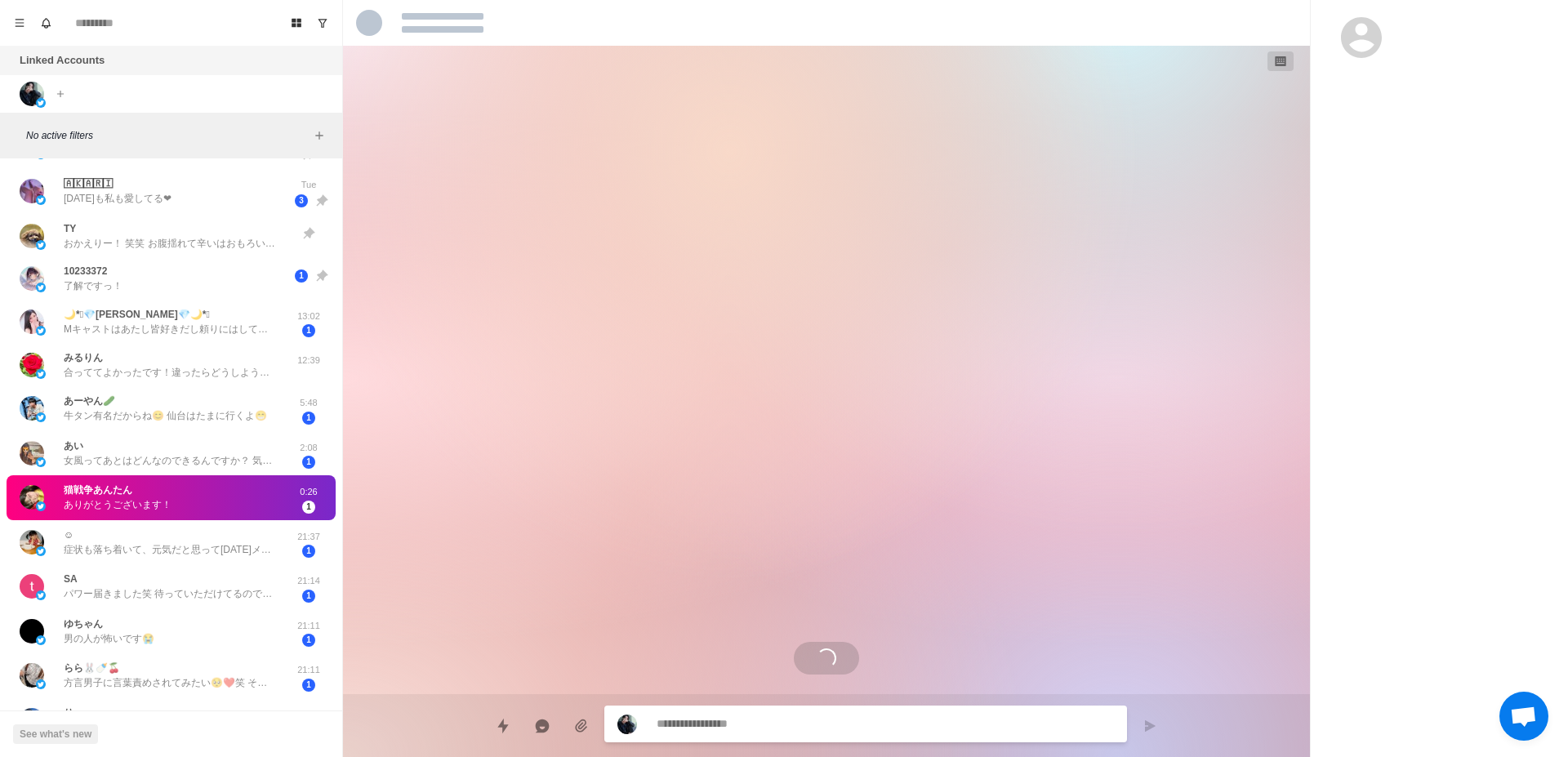
scroll to position [388, 0]
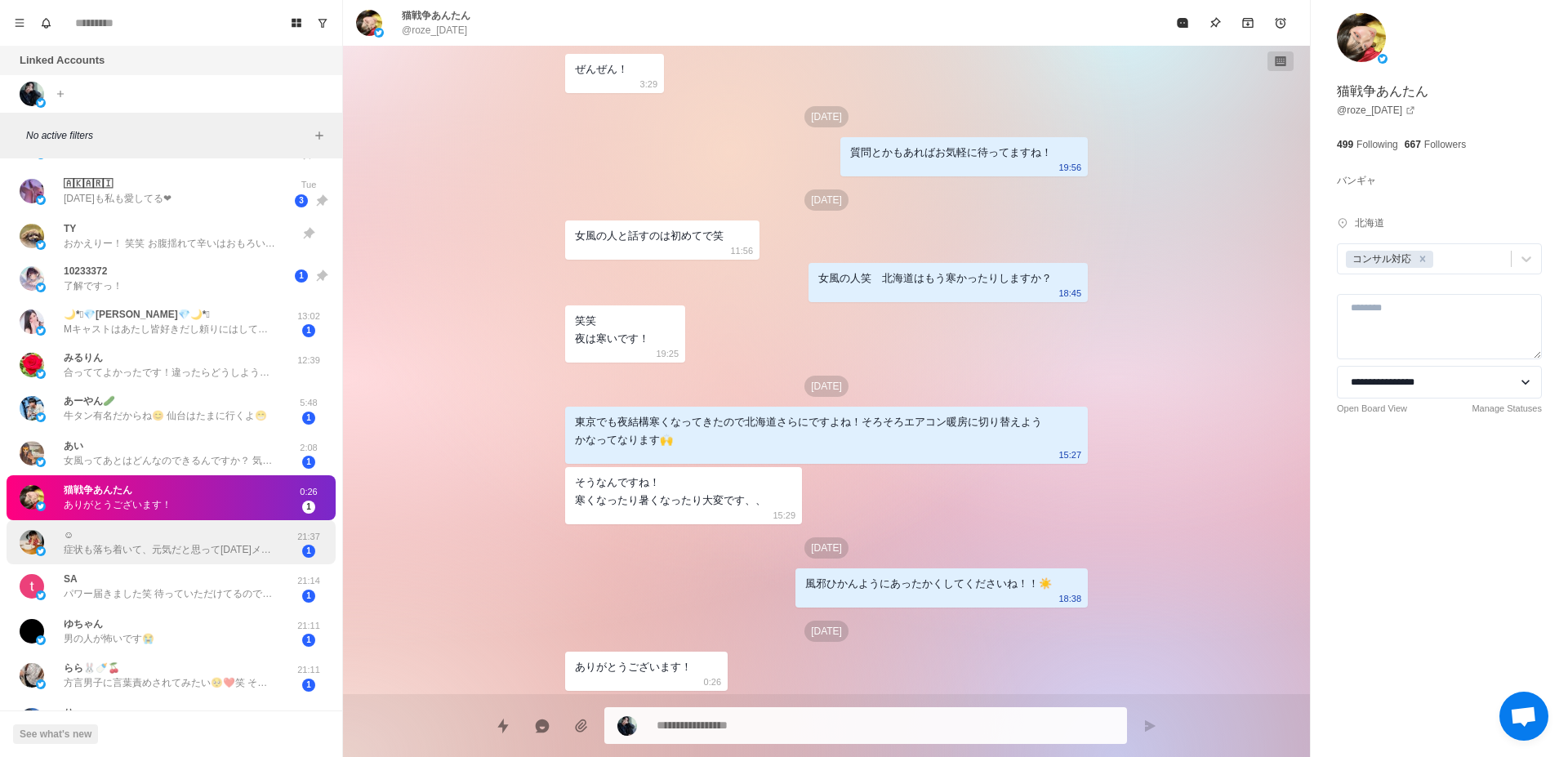
click at [213, 548] on p "症状も落ち着いて、元気だと思って[DATE]メンクリ行ったんですけど、まだ重度のうつ病でした😭" at bounding box center [170, 550] width 213 height 15
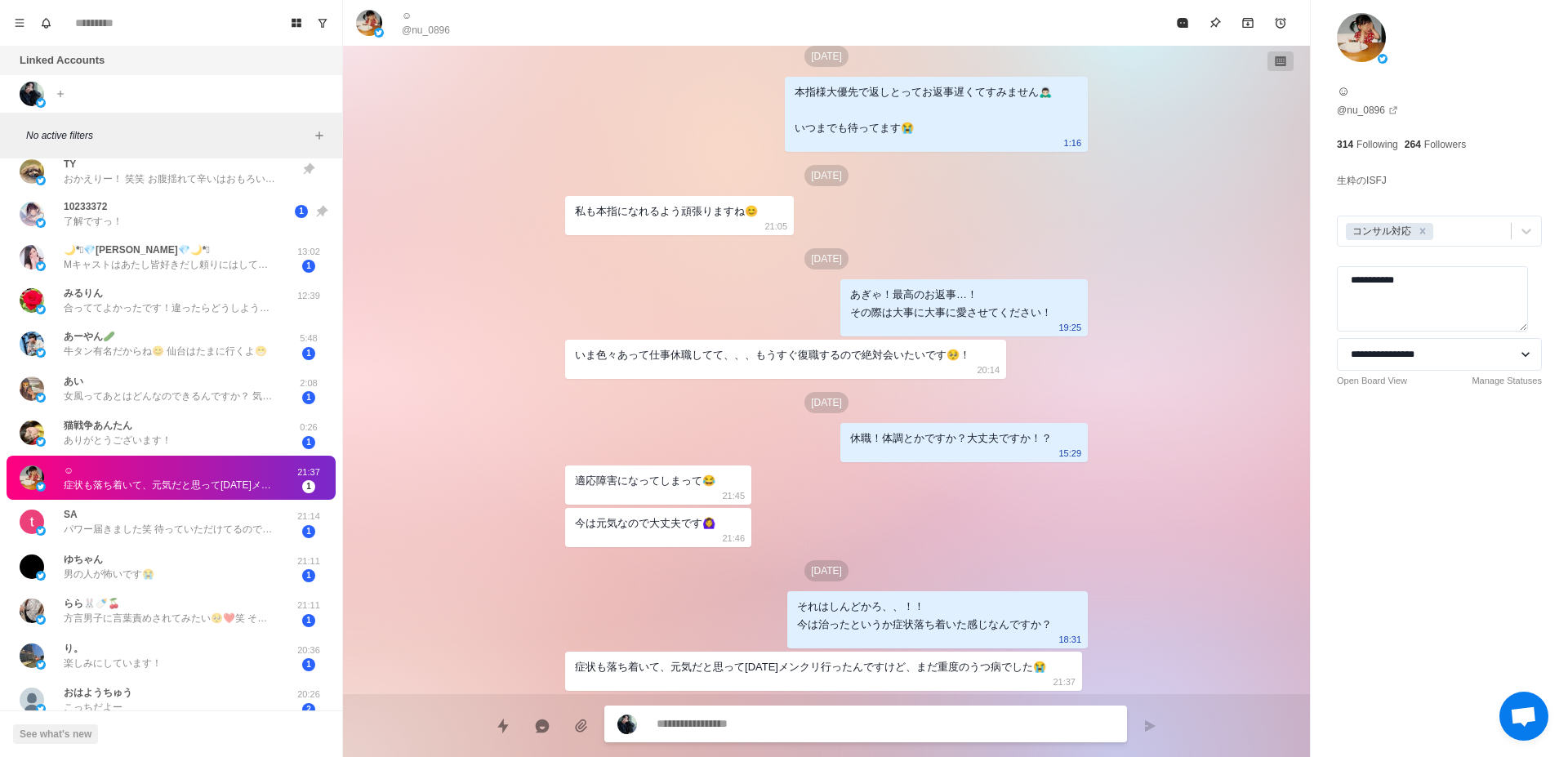
scroll to position [926, 0]
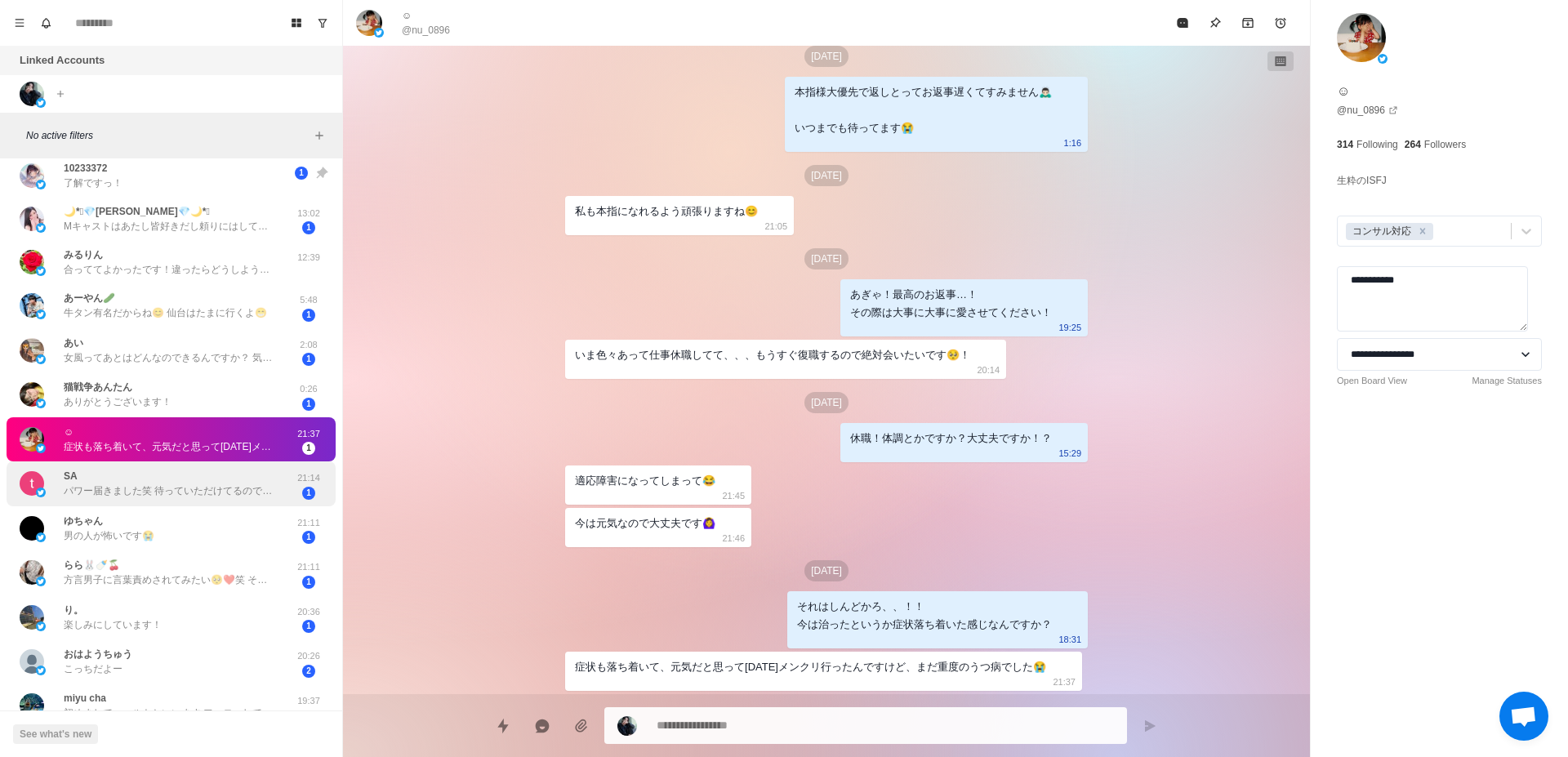
click at [223, 501] on div "SA パワー届きました笑 待っていただけてるのであれば、会いに行かなきゃですね！ ハルトさんに甘やかしてもらいたいし、どんな時間を過ごせるのか楽しみになってき…" at bounding box center [171, 484] width 329 height 45
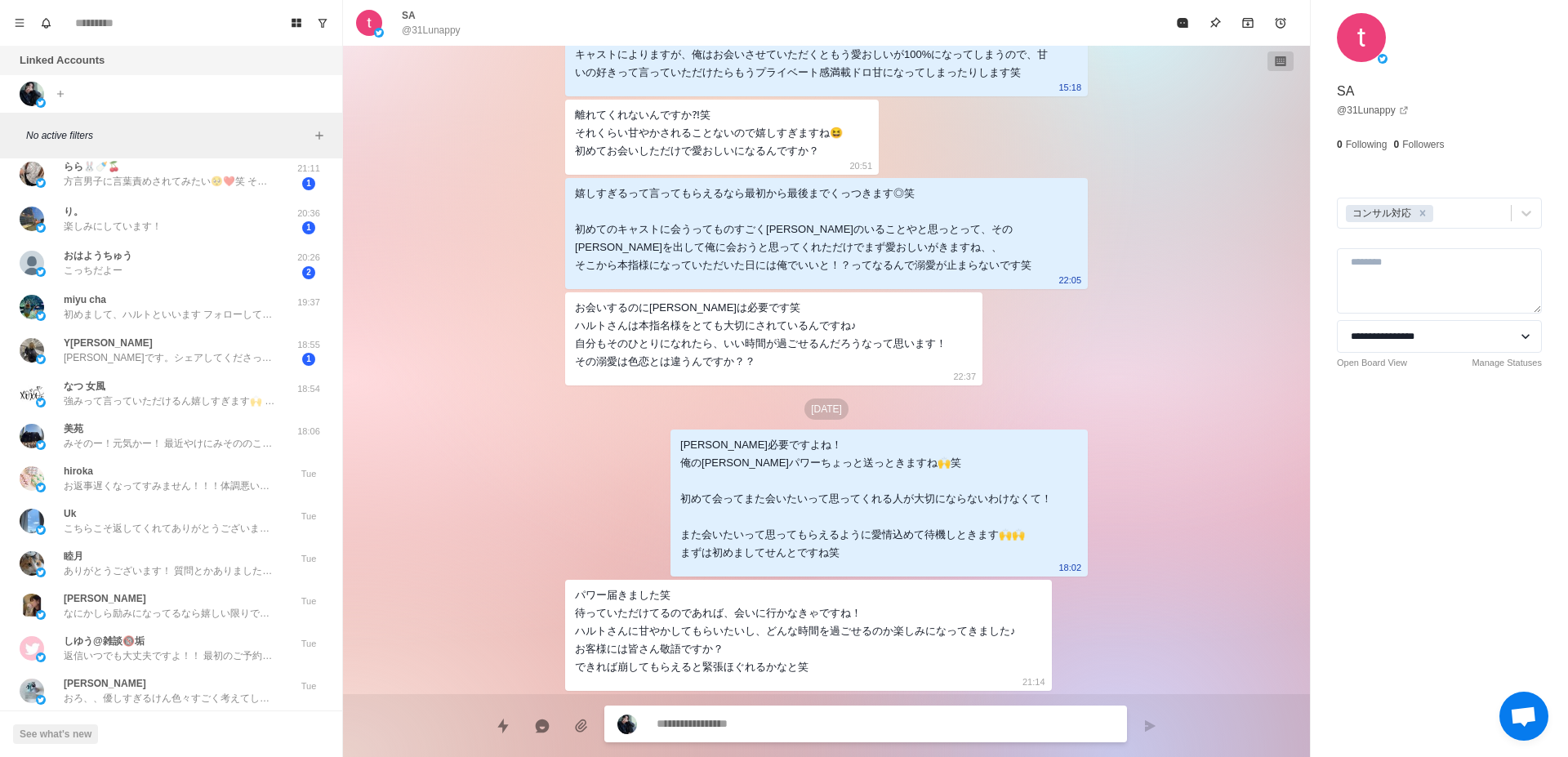
scroll to position [1338, 0]
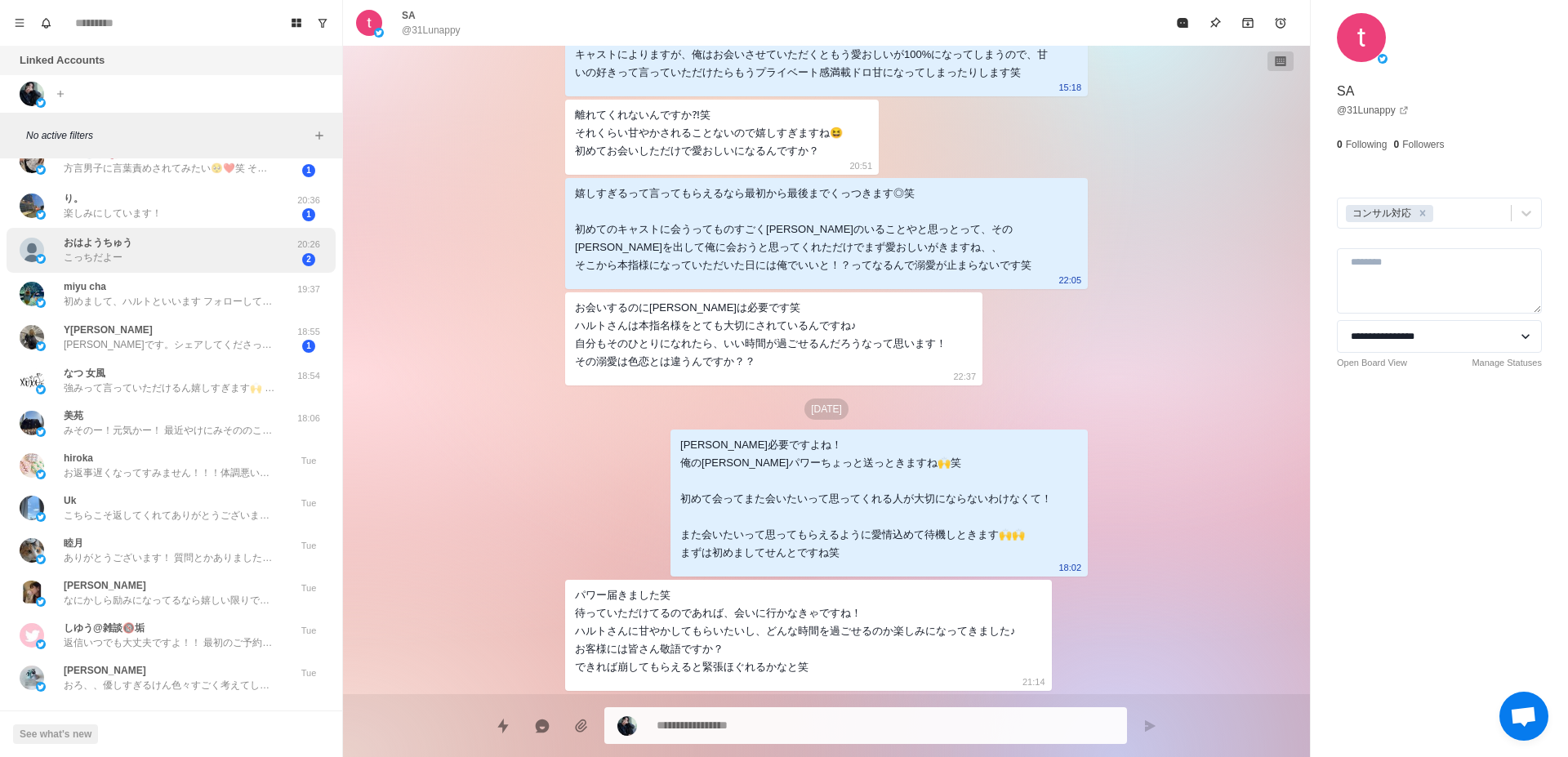
click at [262, 249] on div "︎︎︎︎おはようちゅう こっちだよー" at bounding box center [154, 250] width 269 height 32
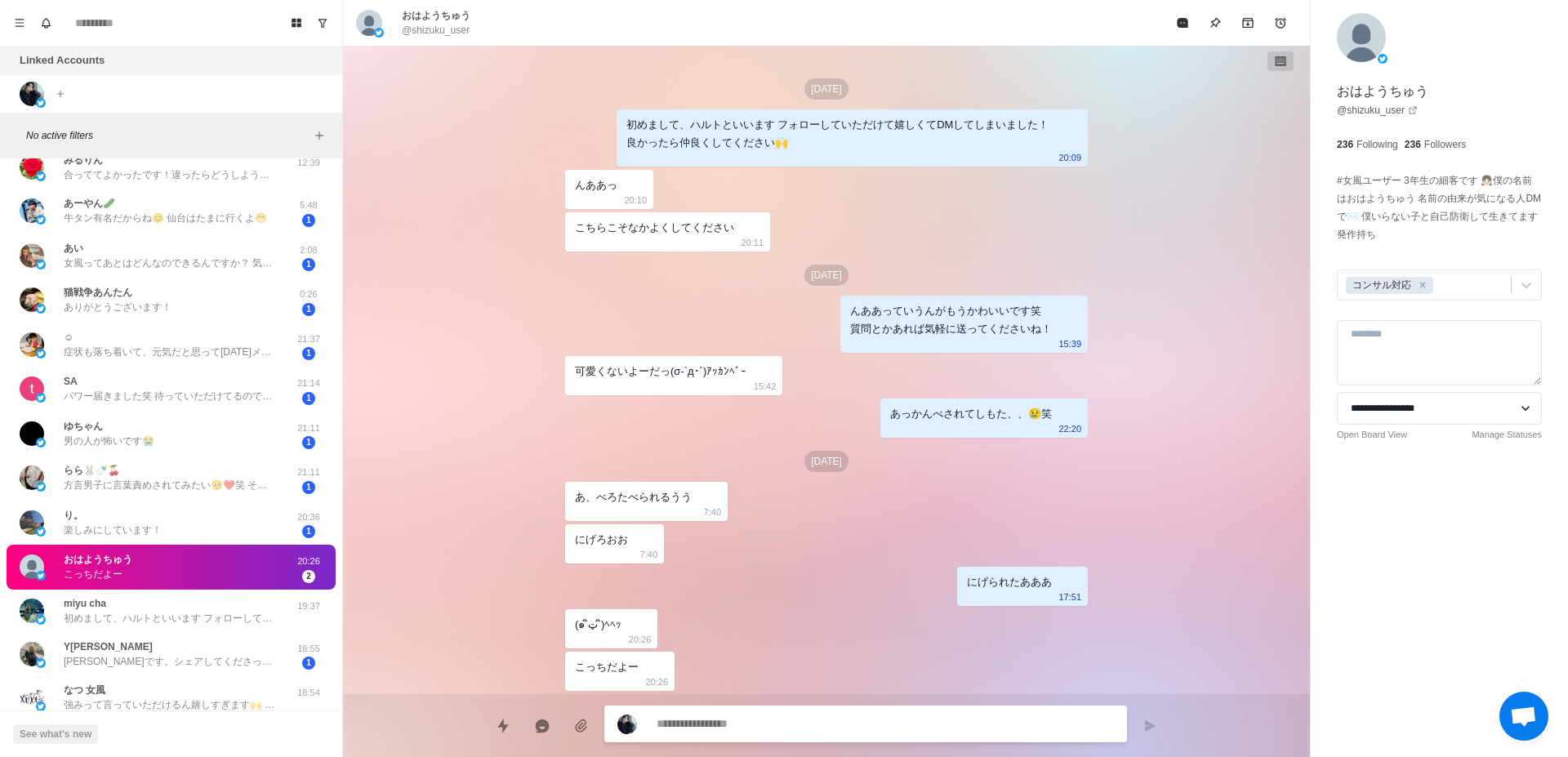
scroll to position [926, 0]
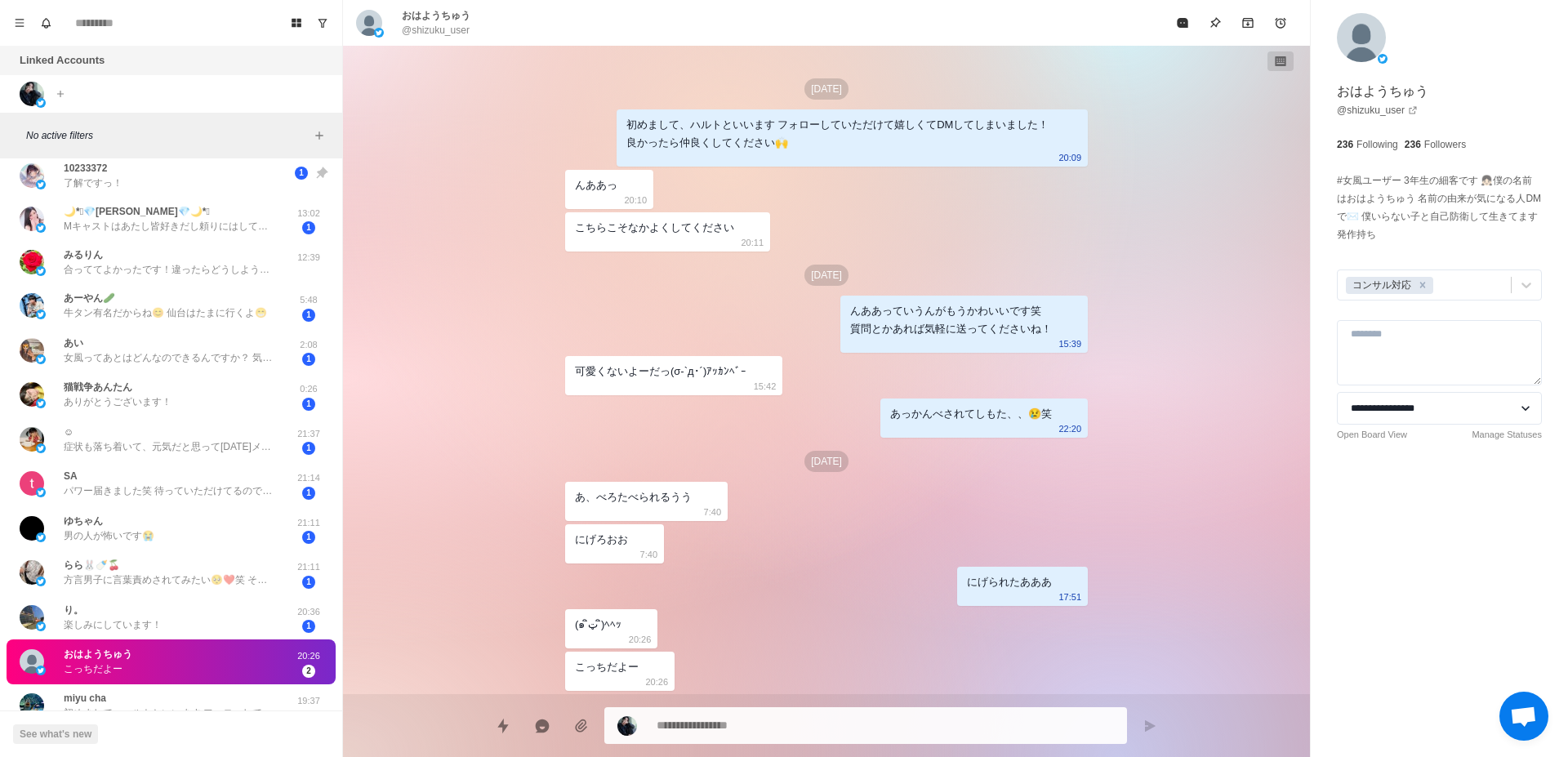
type textarea "*"
